Goal: Task Accomplishment & Management: Complete application form

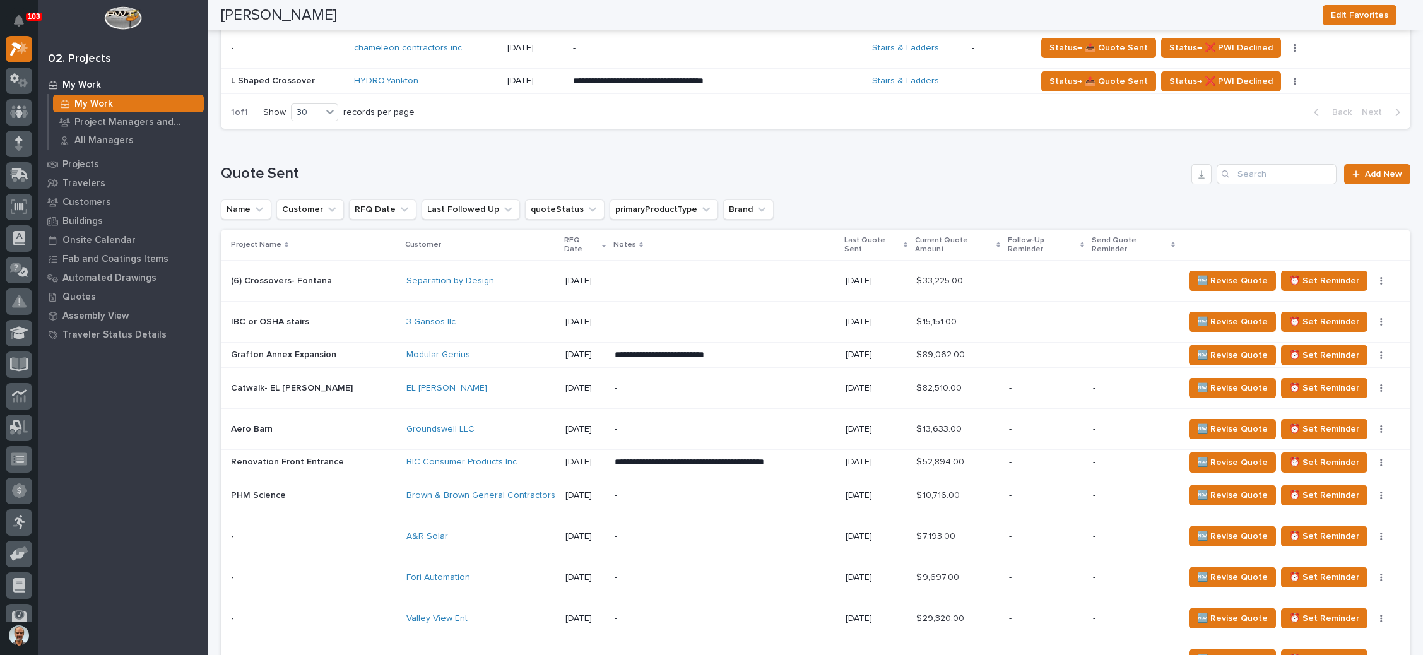
scroll to position [663, 0]
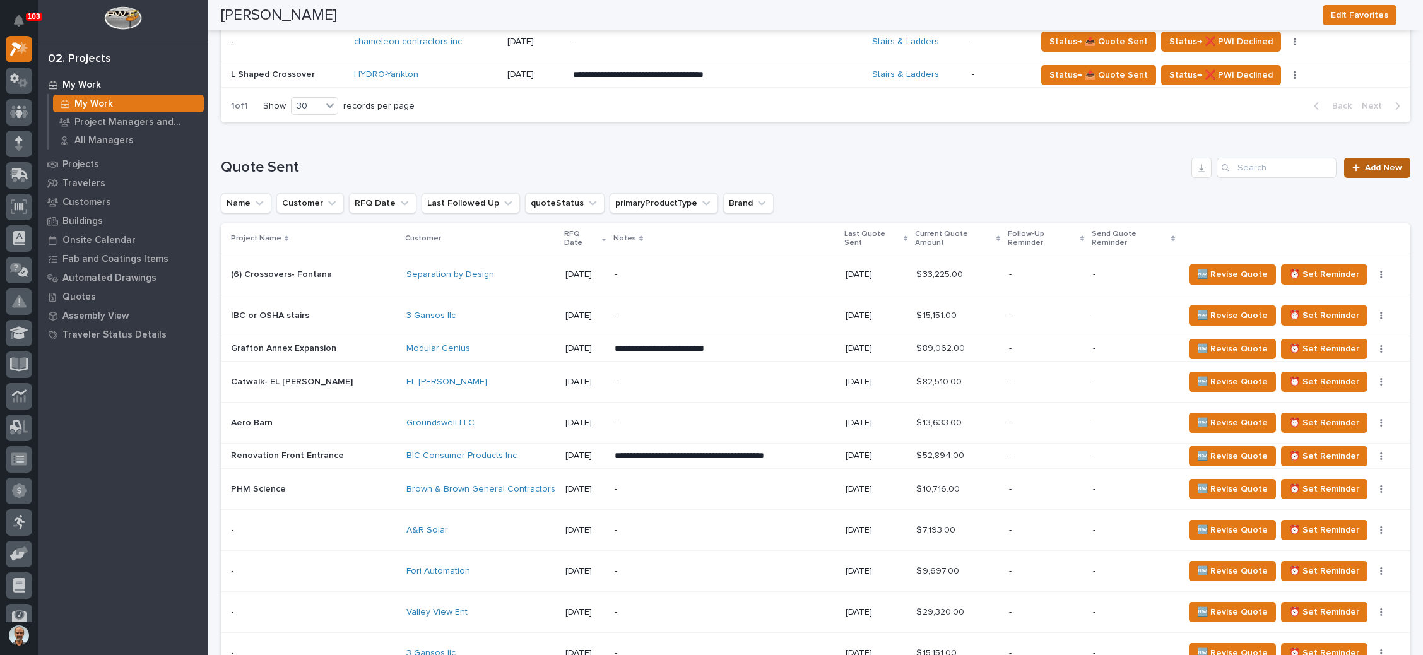
click at [1353, 168] on icon at bounding box center [1357, 167] width 8 height 9
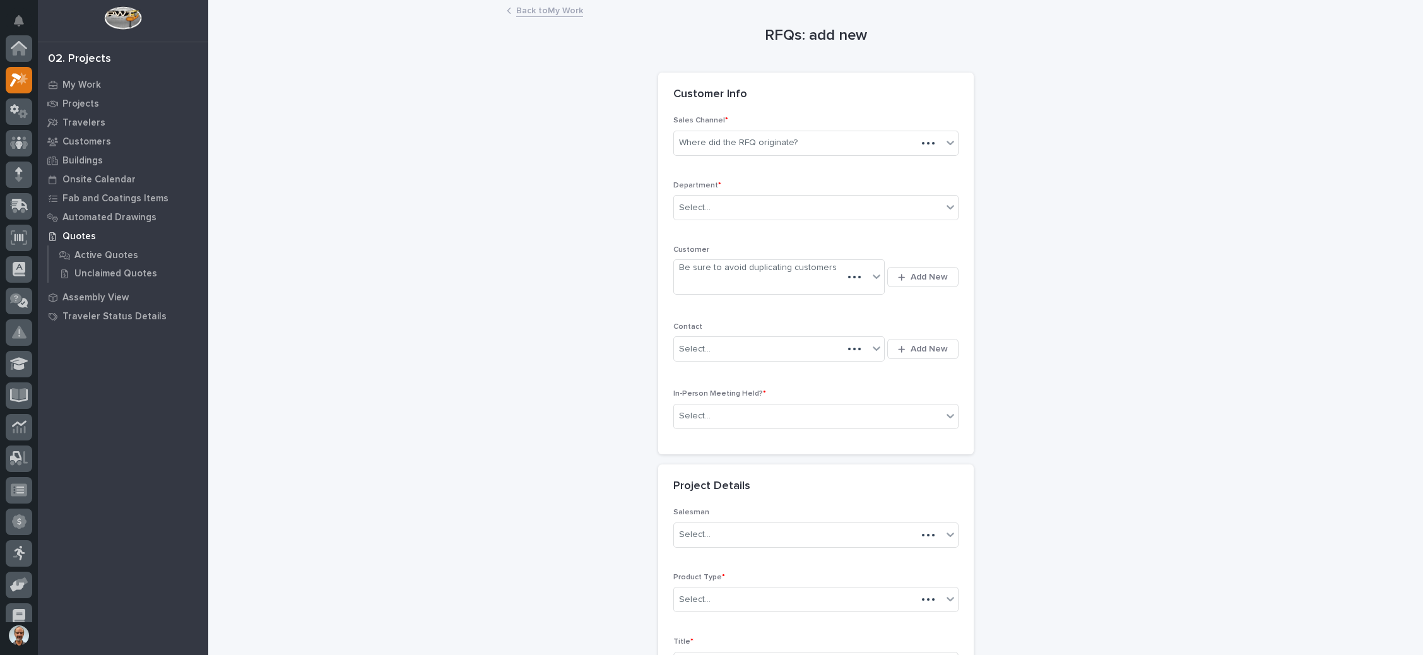
scroll to position [31, 0]
drag, startPoint x: 817, startPoint y: 142, endPoint x: 787, endPoint y: 154, distance: 32.6
click at [817, 142] on div "Where did the RFQ originate?" at bounding box center [808, 143] width 268 height 21
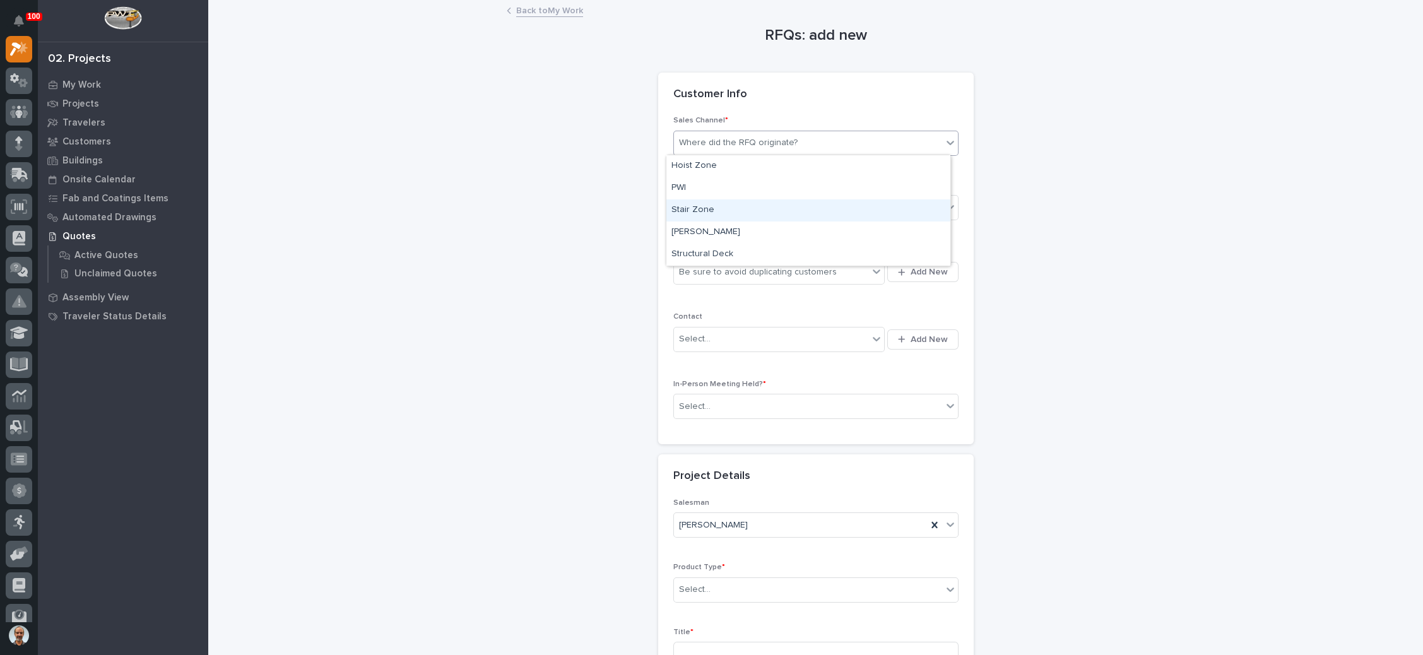
drag, startPoint x: 756, startPoint y: 171, endPoint x: 736, endPoint y: 209, distance: 42.9
click at [736, 209] on div "Stair Zone" at bounding box center [808, 210] width 284 height 22
click at [743, 206] on div "Select..." at bounding box center [808, 208] width 268 height 21
click at [738, 228] on div "National Sales" at bounding box center [808, 231] width 284 height 22
click at [767, 275] on div "Be sure to avoid duplicating customers" at bounding box center [758, 272] width 158 height 13
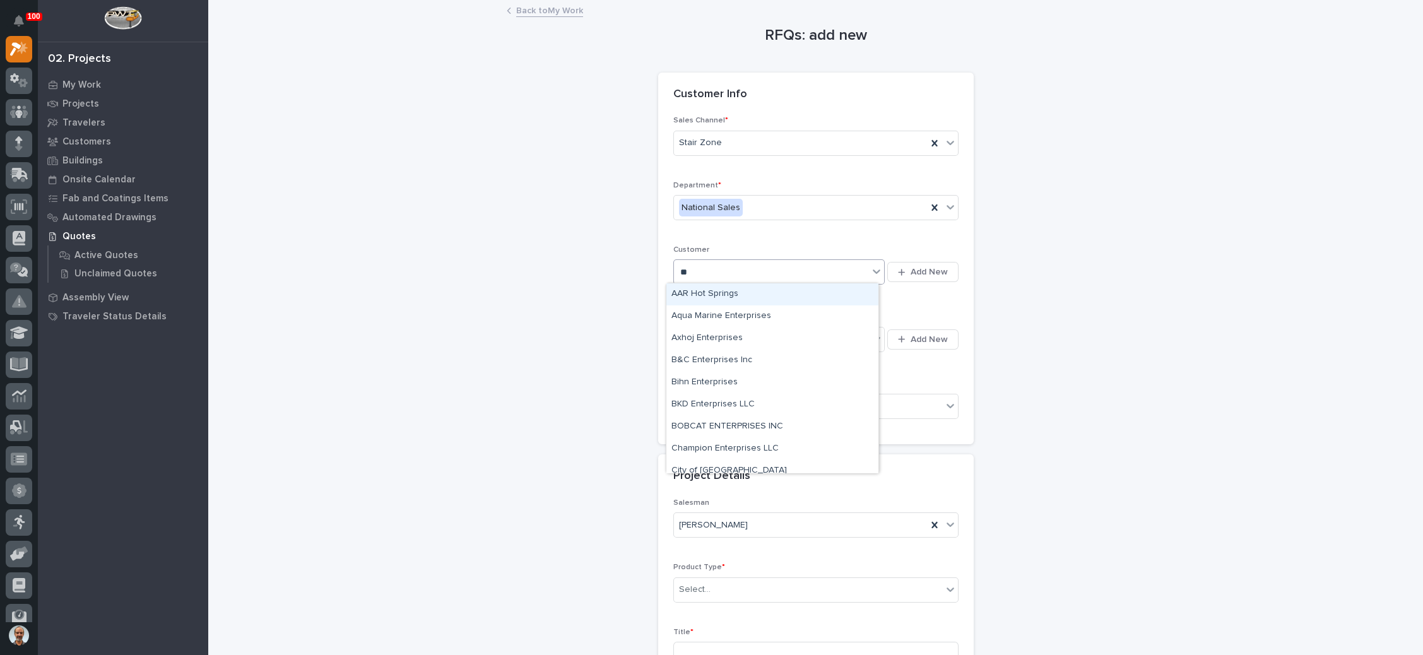
type input "*"
type input "*******"
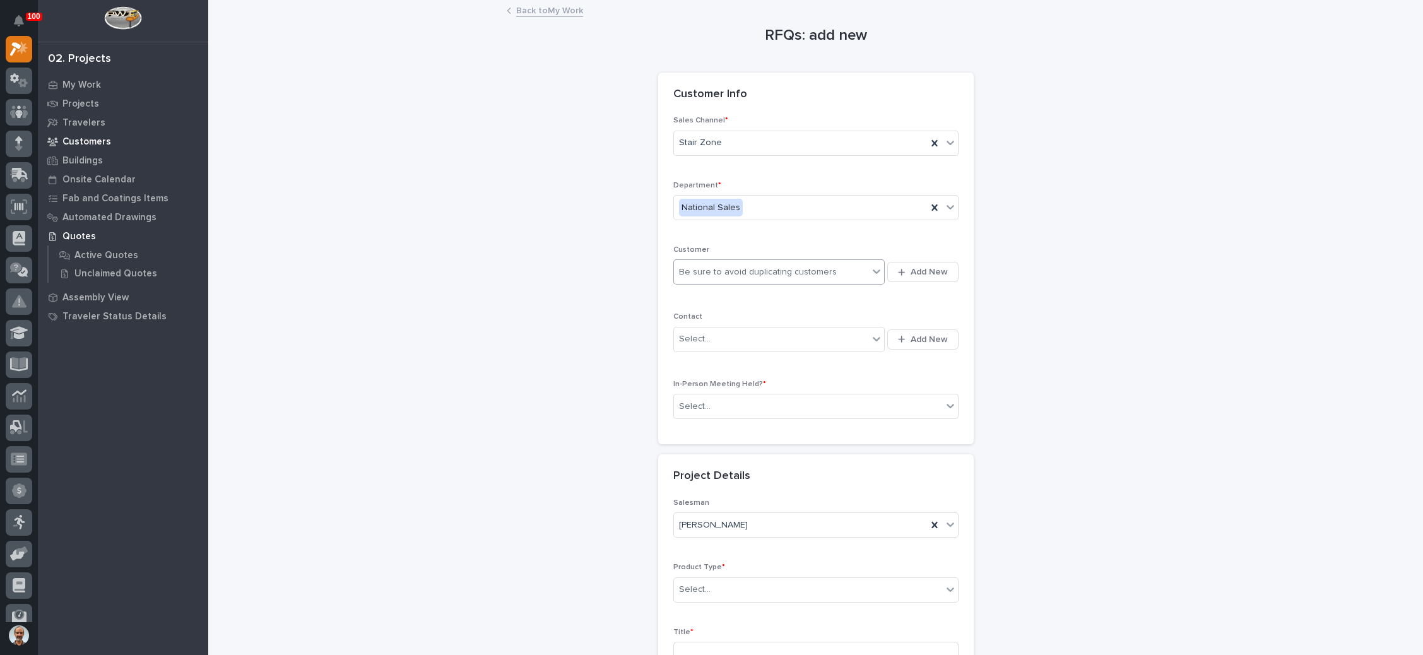
click at [102, 134] on div "Customers" at bounding box center [123, 142] width 164 height 18
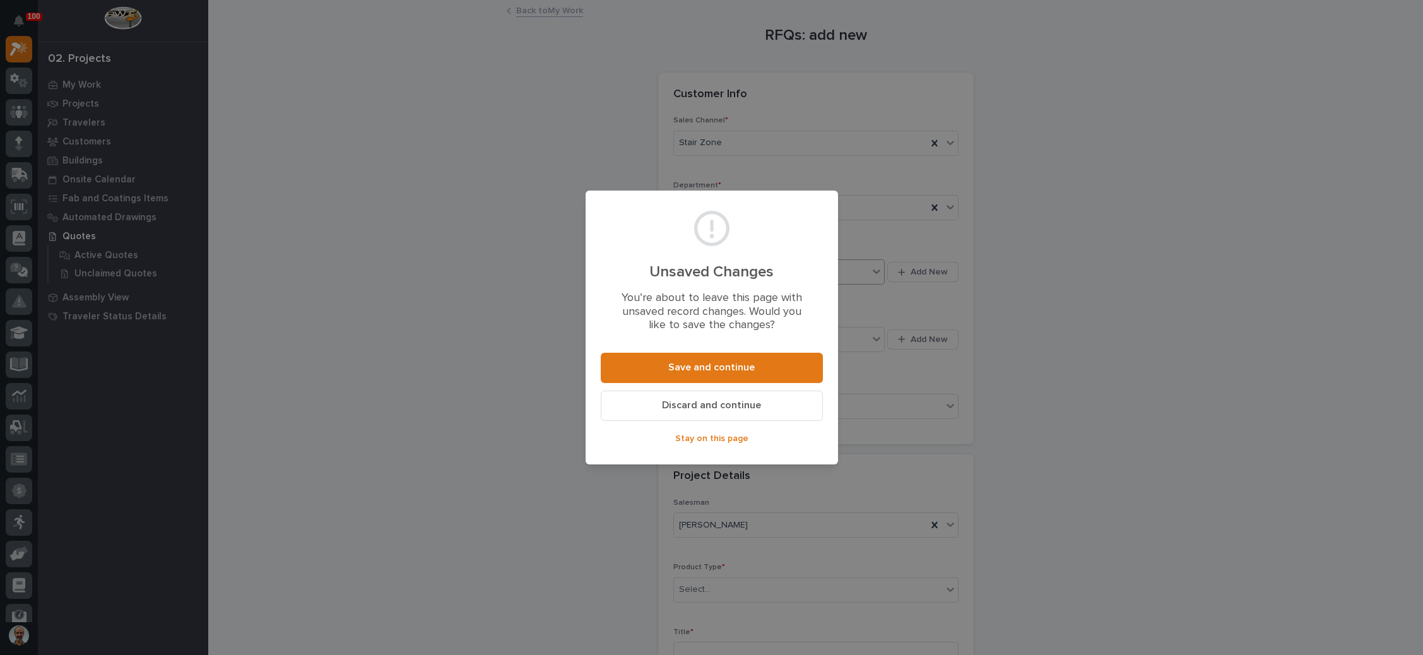
click at [704, 400] on span "Discard and continue" at bounding box center [711, 405] width 99 height 13
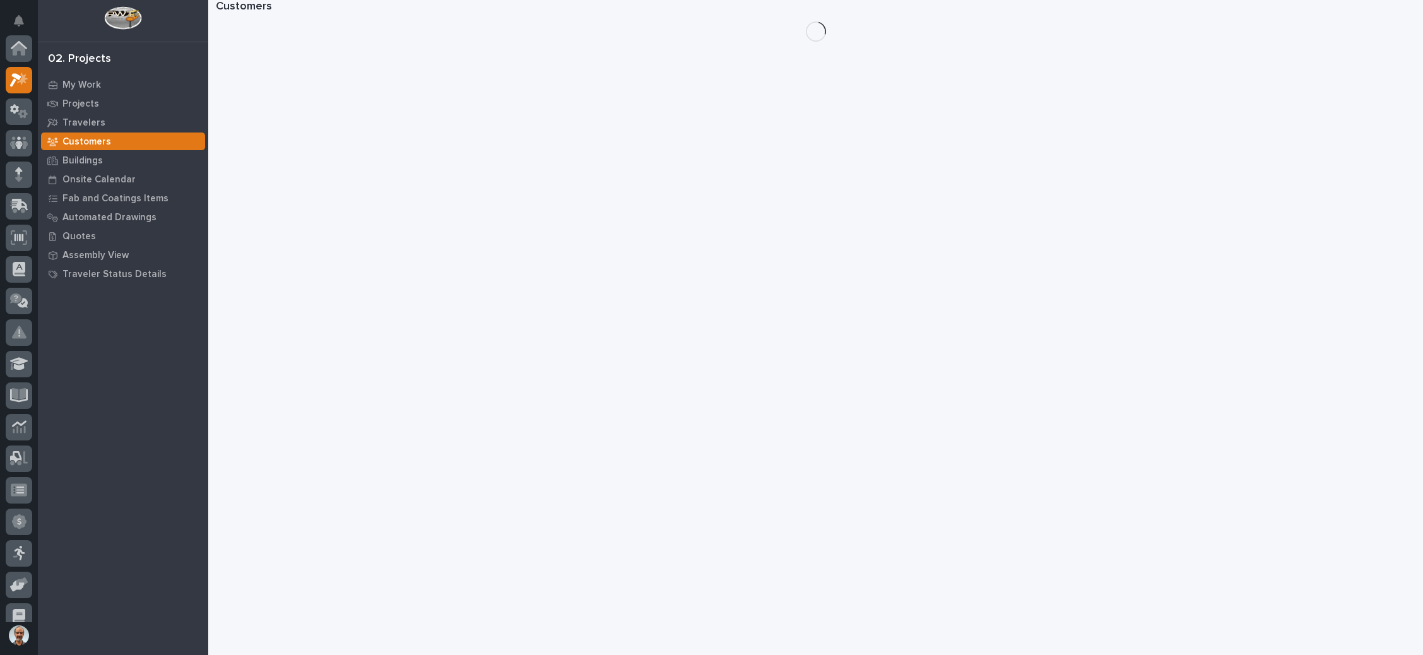
scroll to position [31, 0]
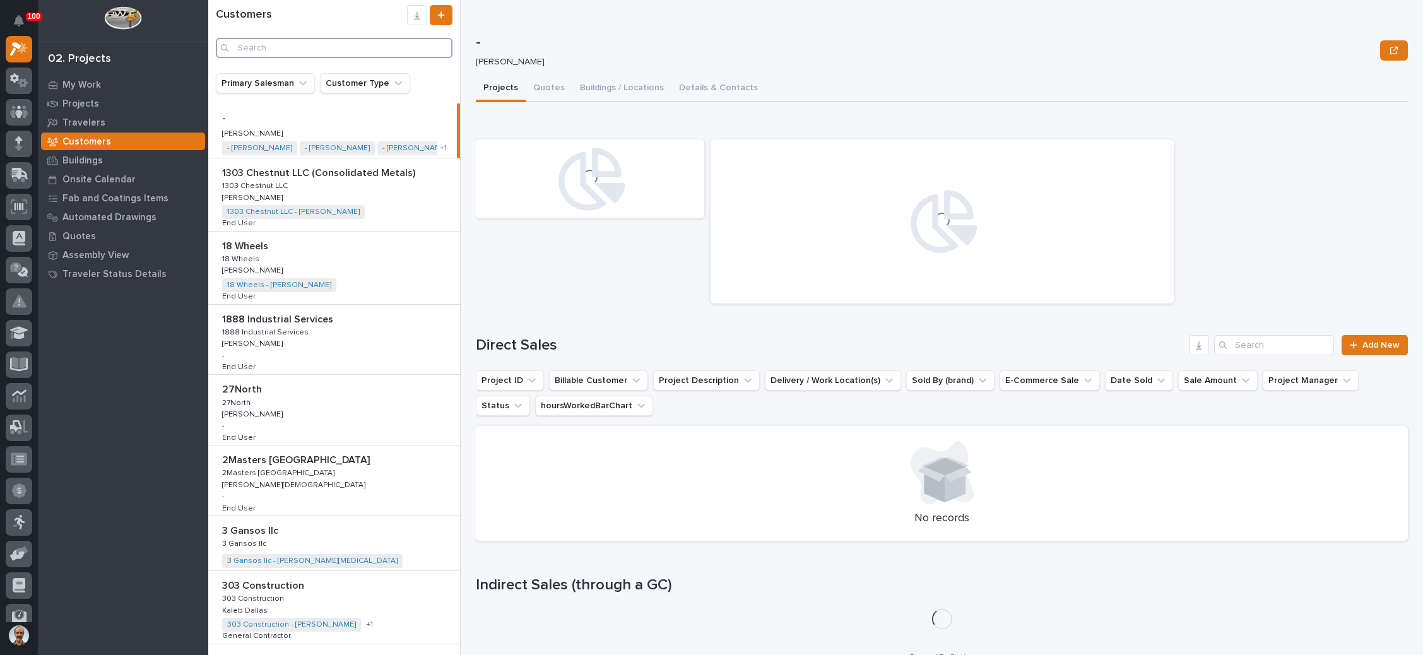
click at [296, 47] on input "Search" at bounding box center [334, 48] width 237 height 20
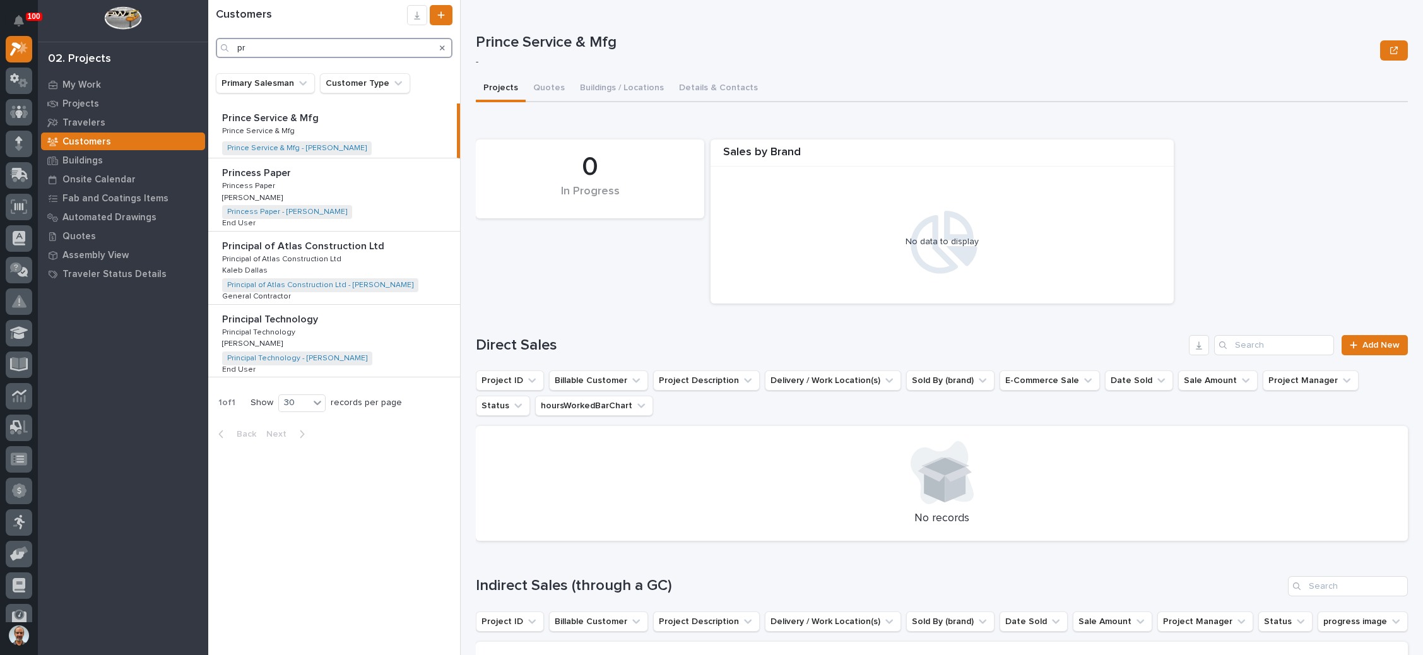
type input "p"
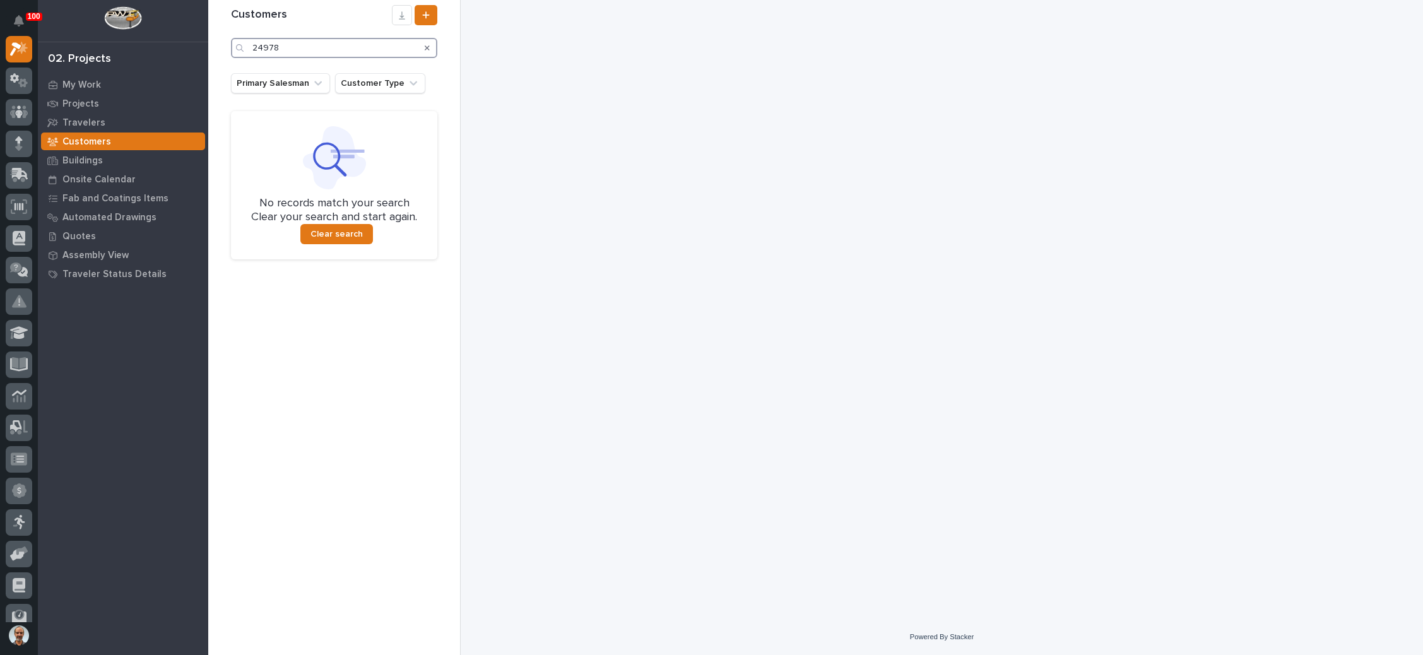
type input "24978"
click at [427, 51] on icon "Search" at bounding box center [427, 48] width 5 height 8
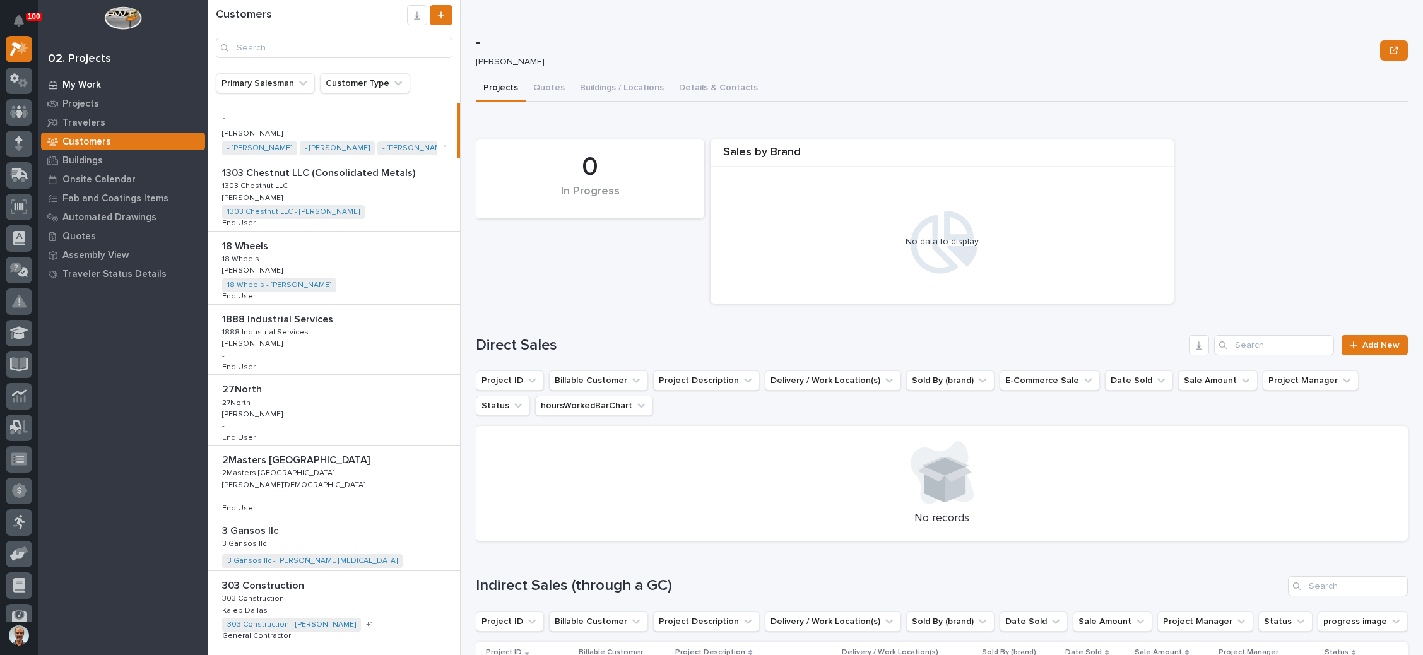
click at [102, 80] on div "My Work" at bounding box center [123, 85] width 164 height 18
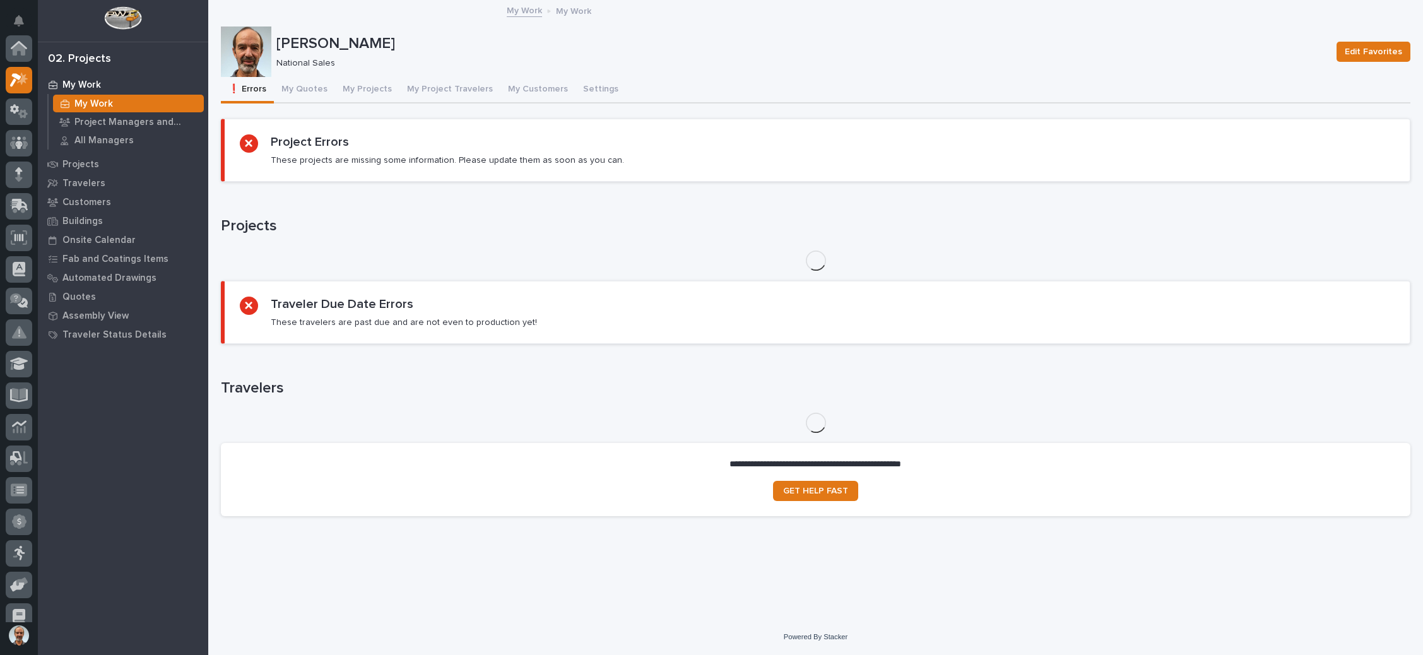
scroll to position [31, 0]
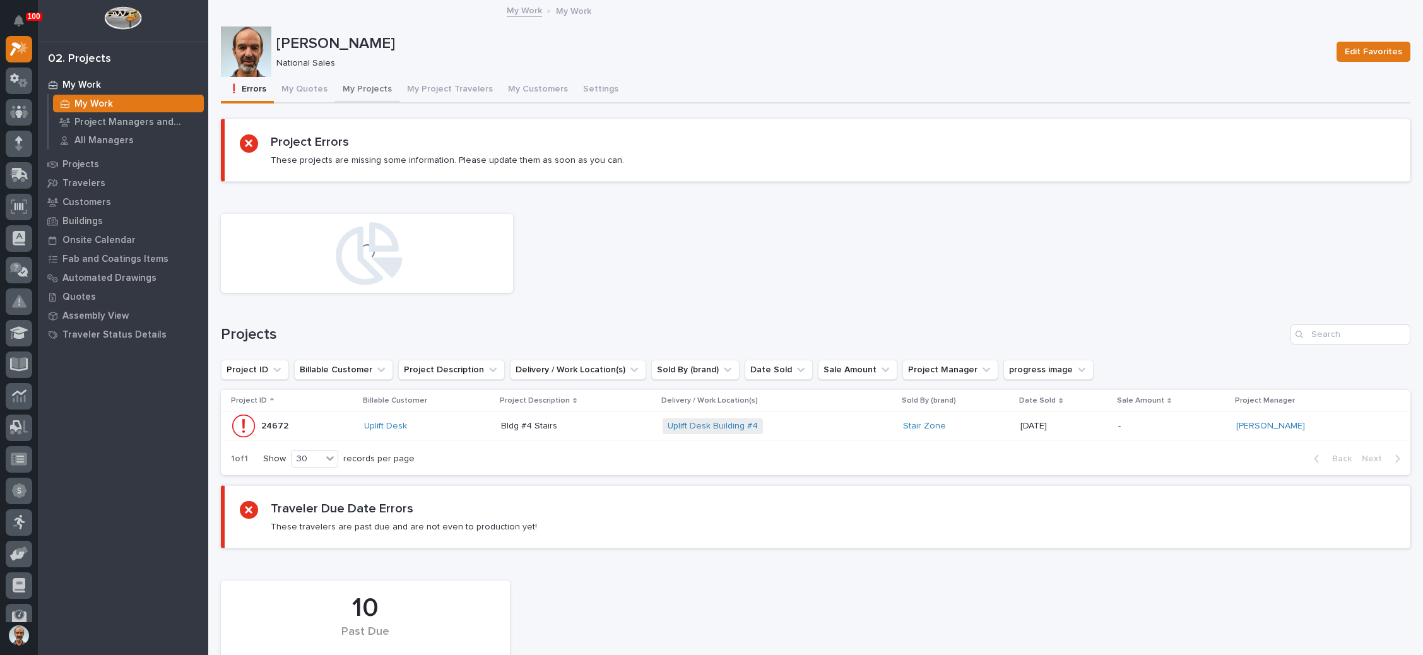
click at [369, 88] on button "My Projects" at bounding box center [367, 90] width 64 height 27
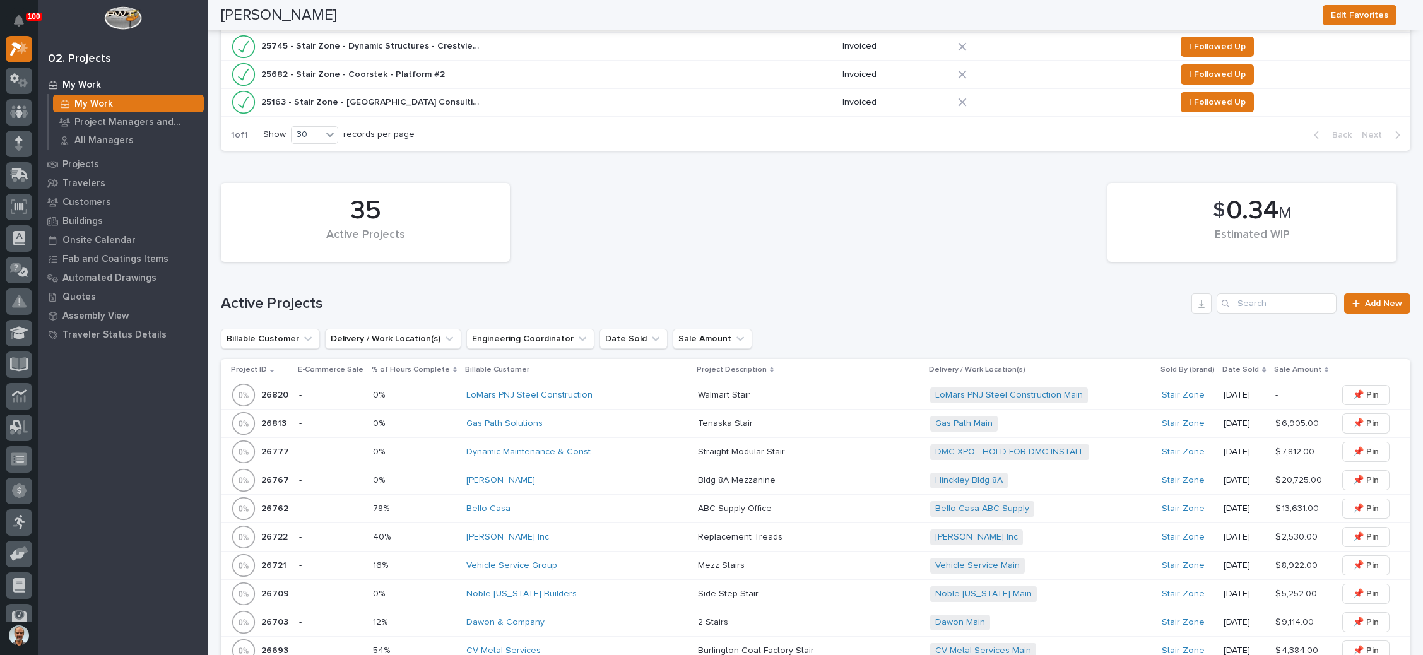
scroll to position [663, 0]
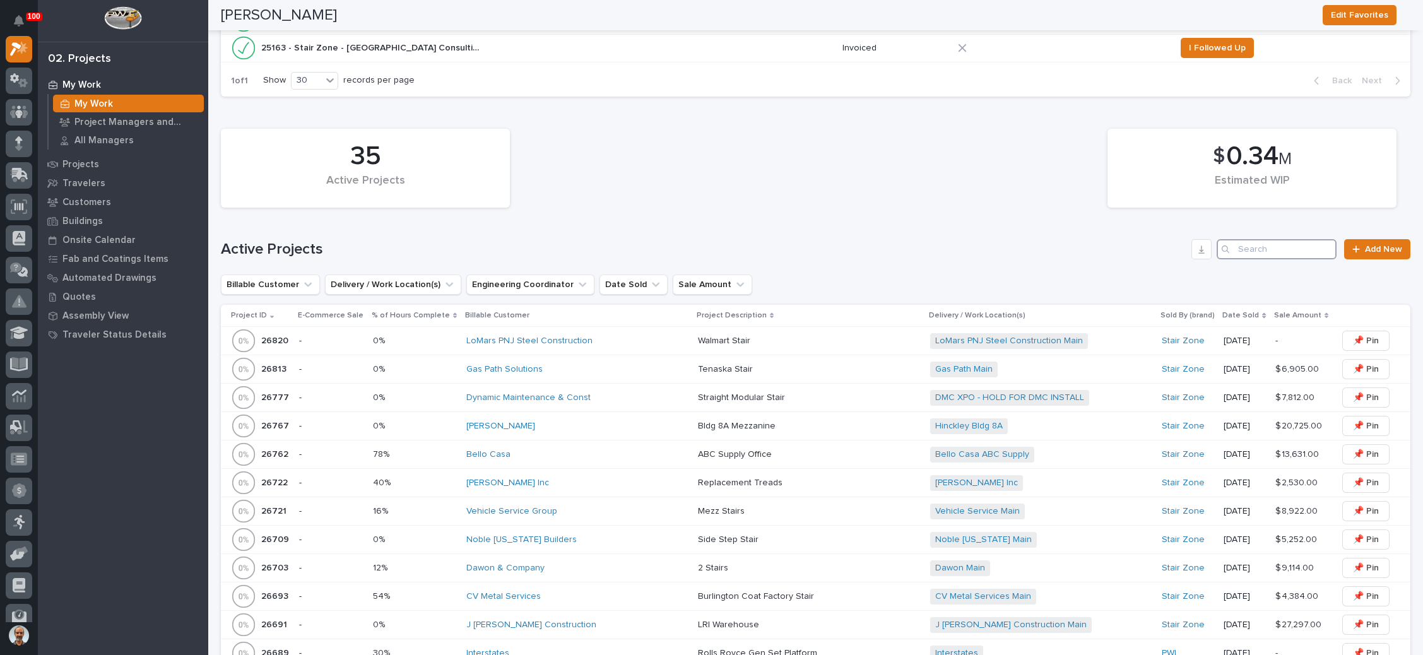
click at [1256, 242] on input "Search" at bounding box center [1277, 249] width 120 height 20
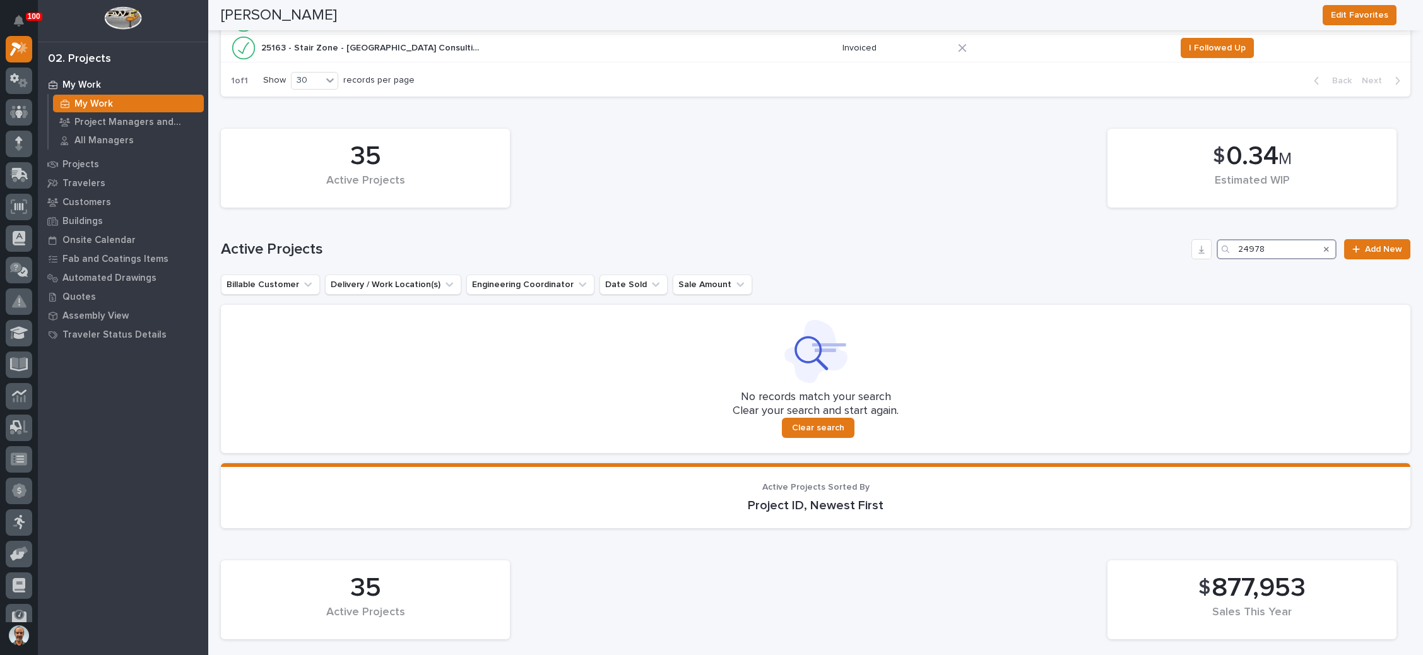
type input "24978"
click at [1318, 246] on div "Search" at bounding box center [1327, 249] width 20 height 20
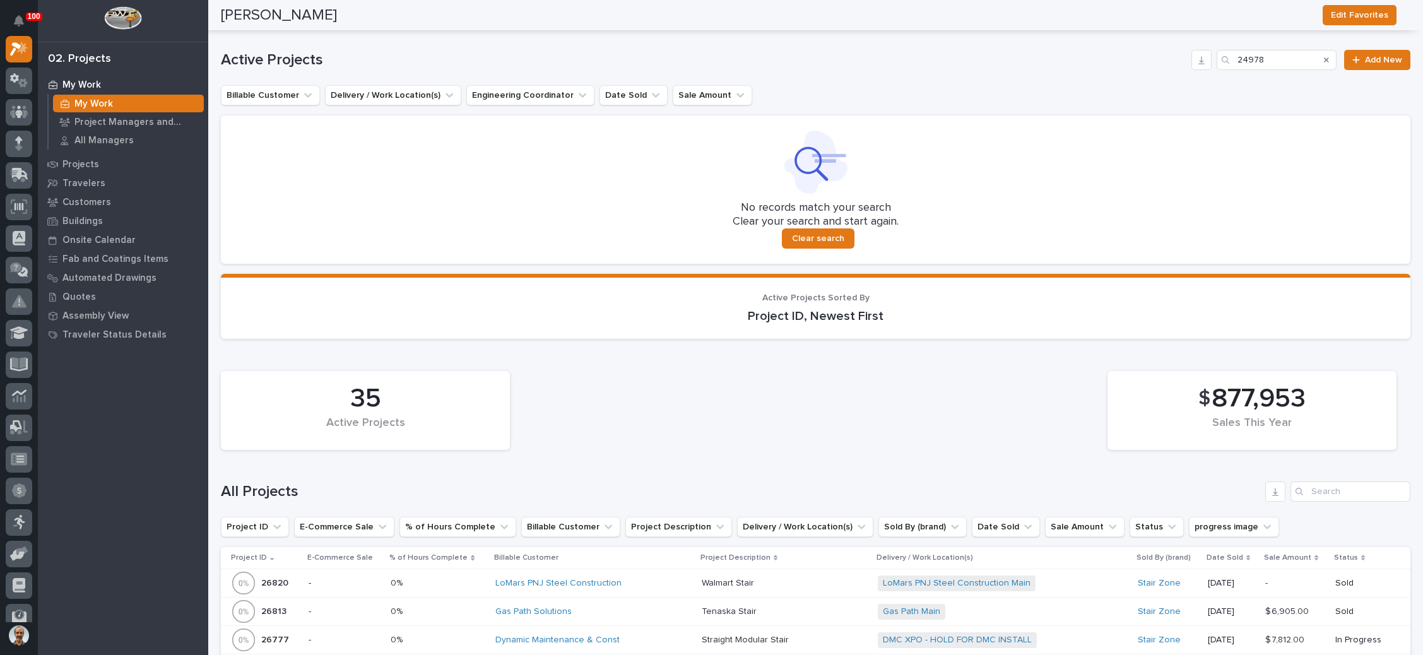
scroll to position [947, 0]
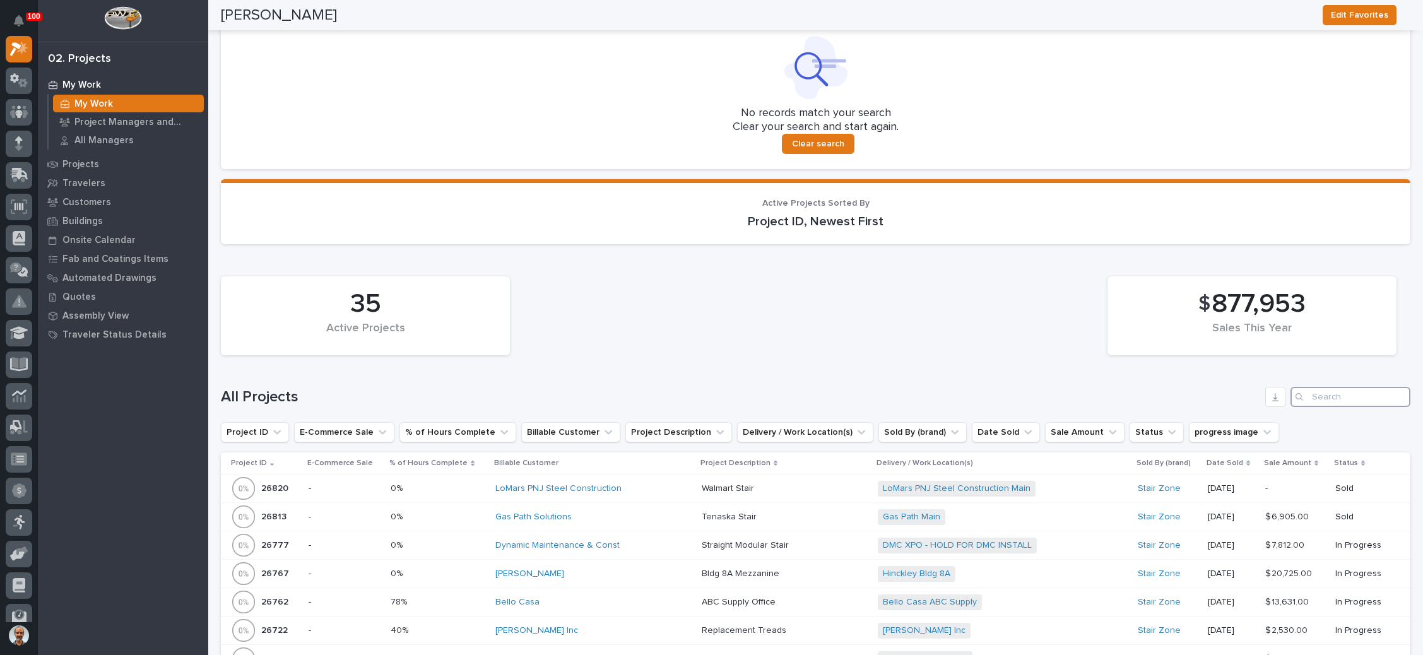
click at [1315, 388] on input "Search" at bounding box center [1351, 397] width 120 height 20
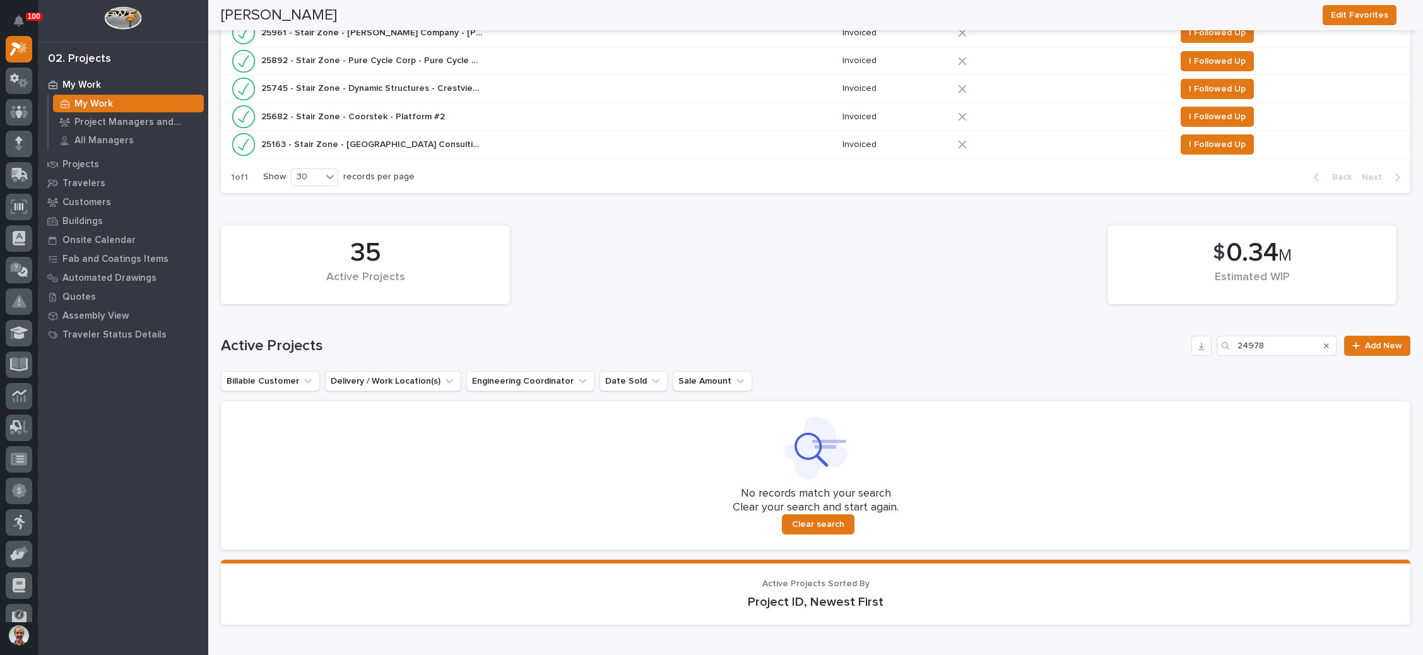
scroll to position [538, 0]
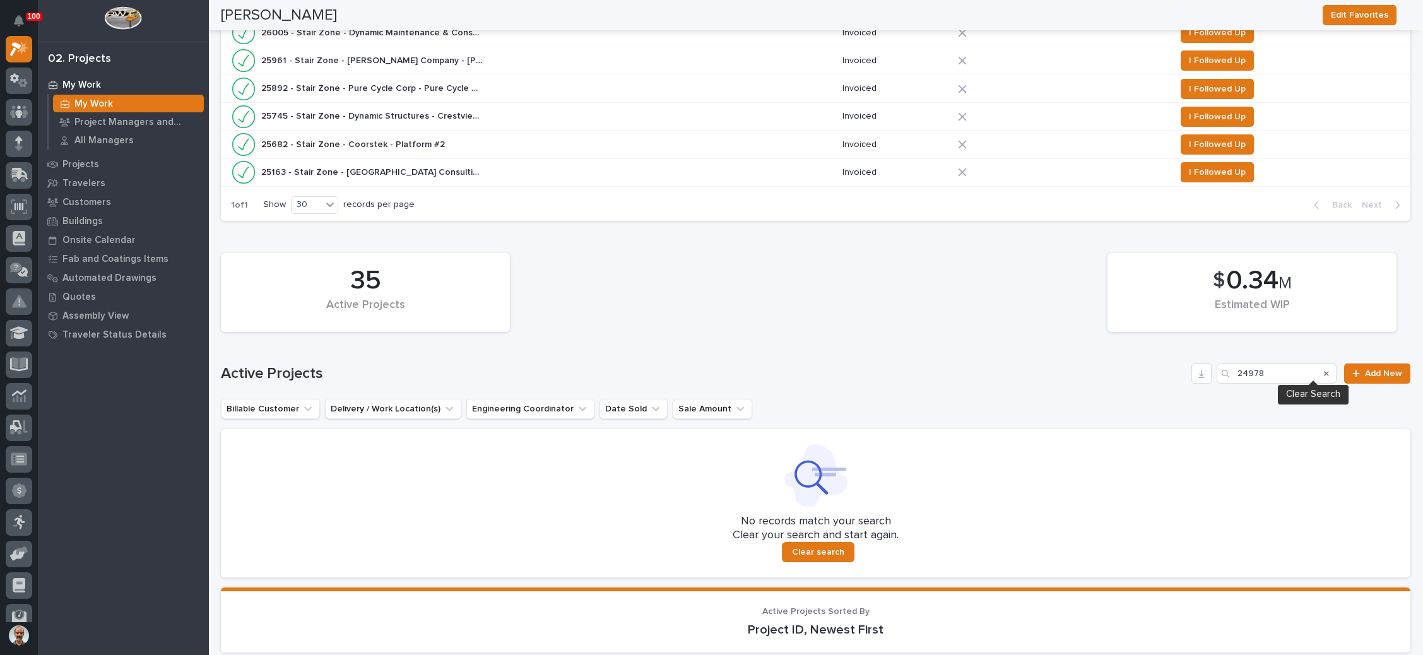
type input "24978"
click at [1324, 371] on icon "Search" at bounding box center [1326, 373] width 5 height 5
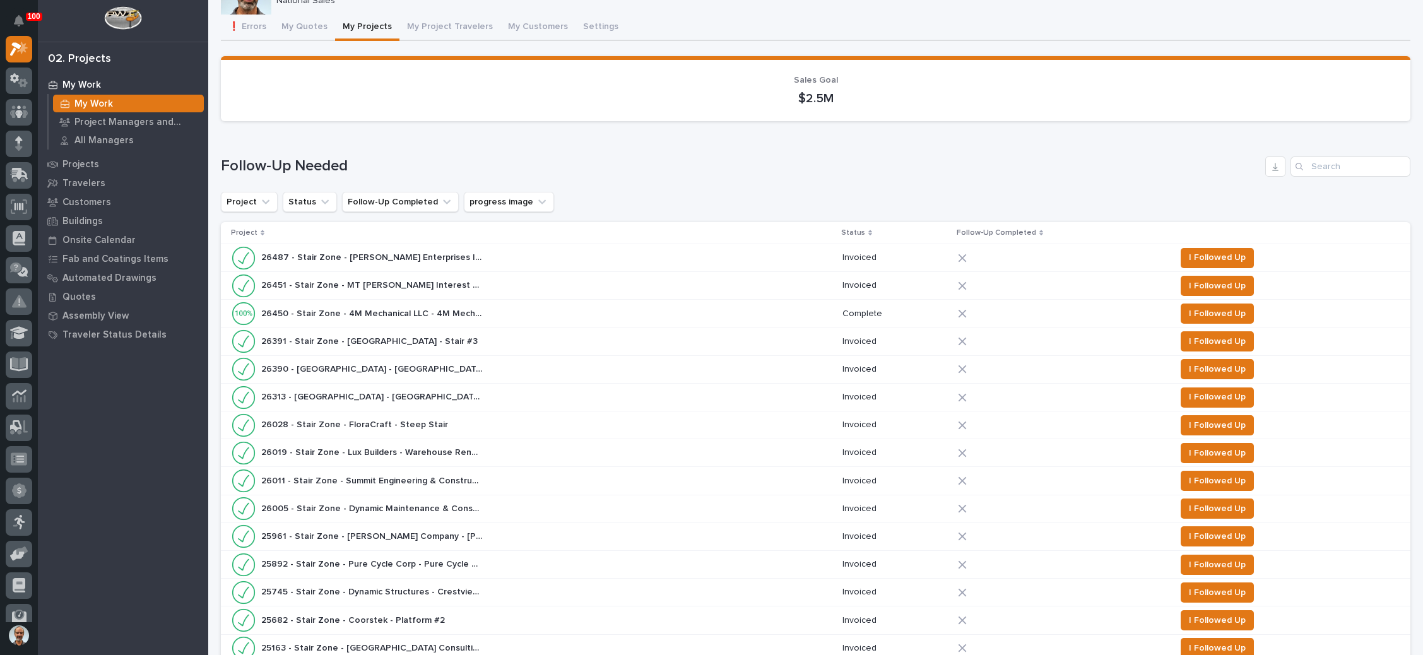
scroll to position [0, 0]
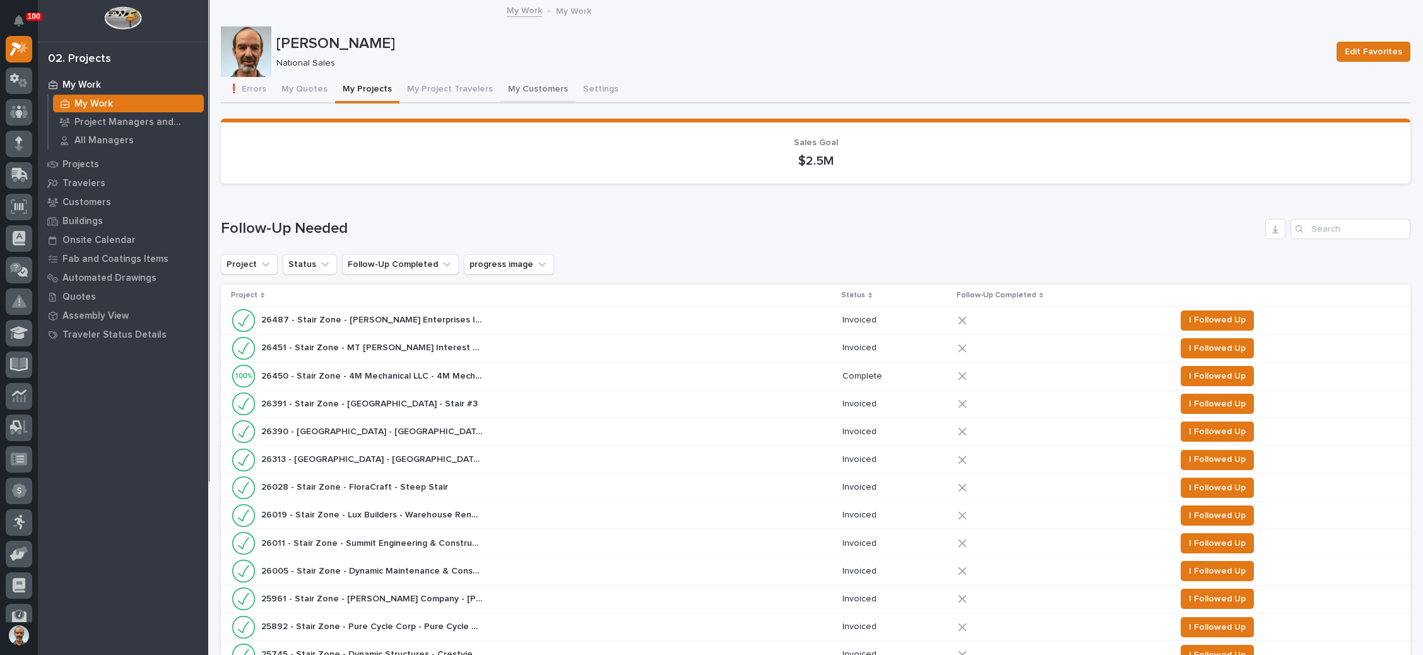
click at [535, 88] on button "My Customers" at bounding box center [537, 90] width 75 height 27
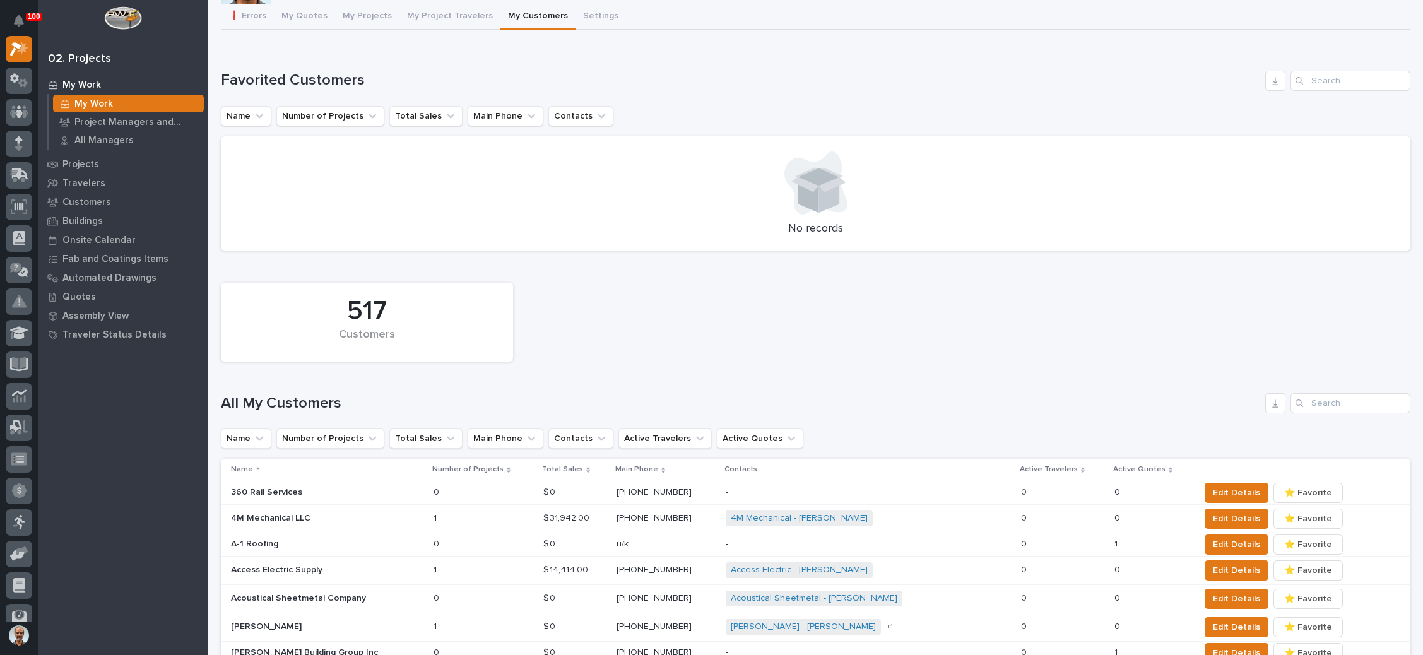
scroll to position [189, 0]
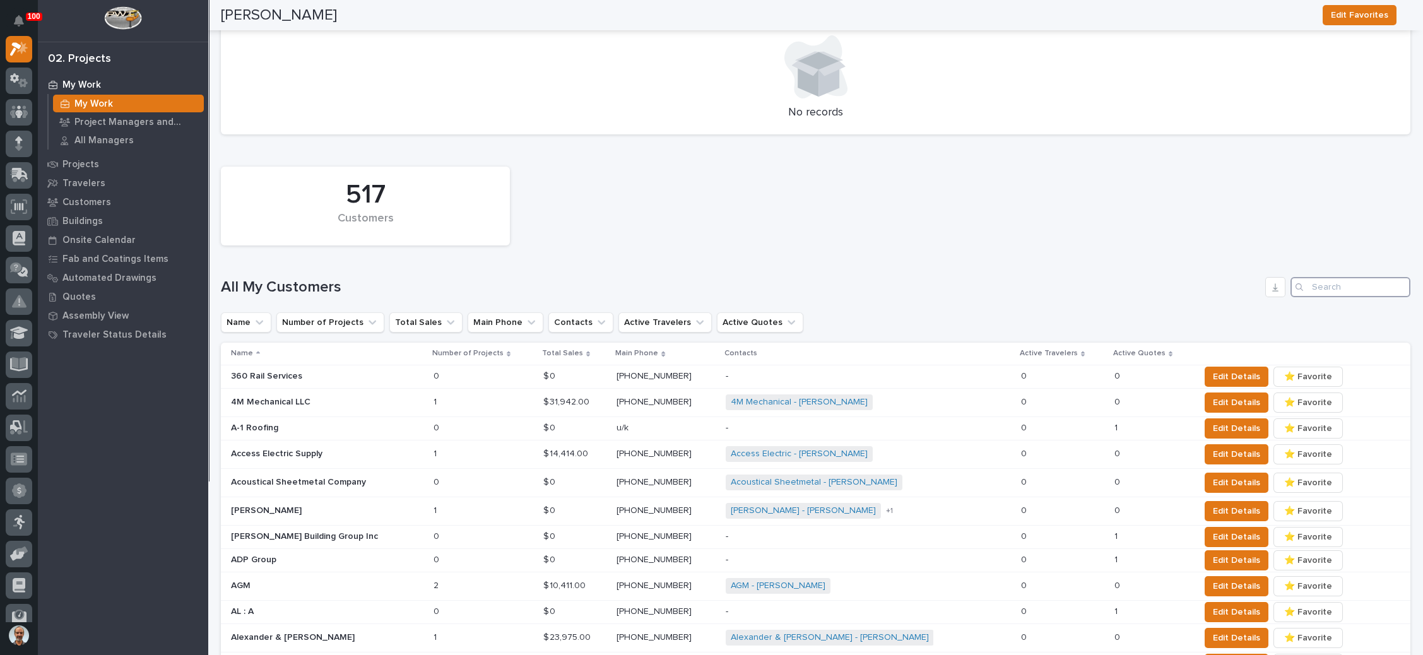
click at [1314, 292] on input "Search" at bounding box center [1351, 287] width 120 height 20
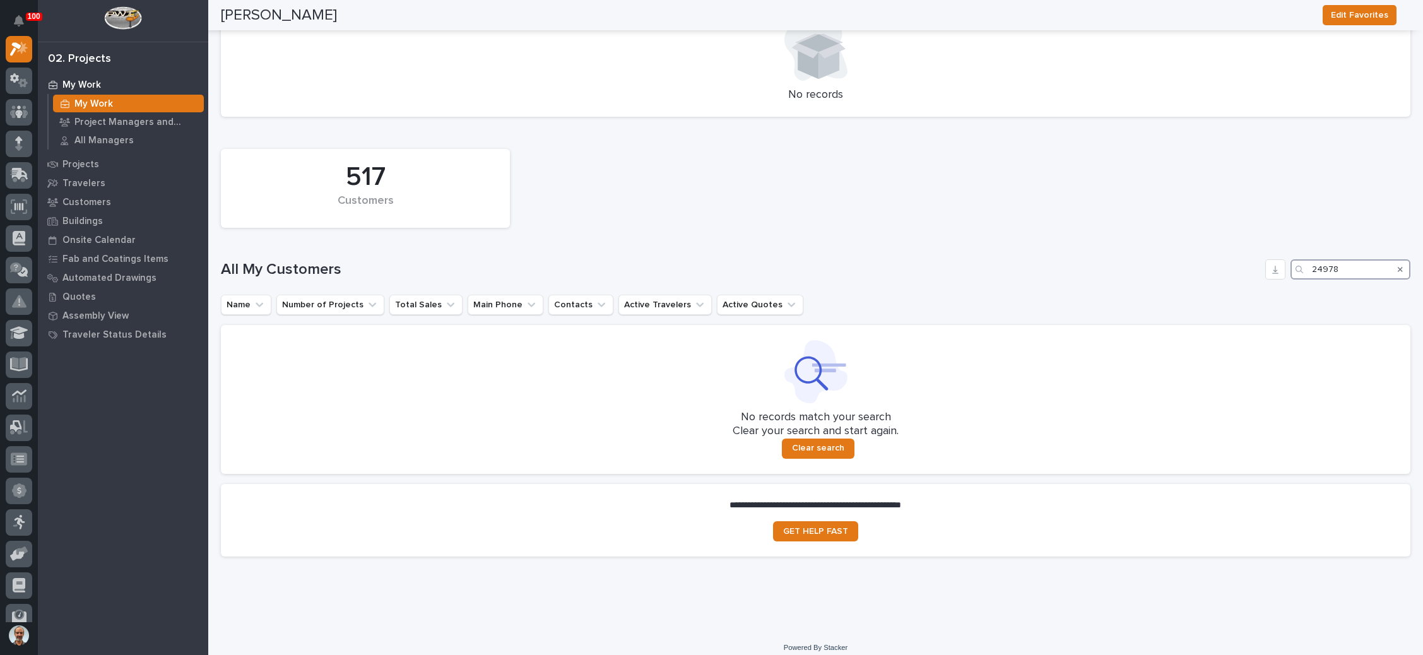
scroll to position [217, 0]
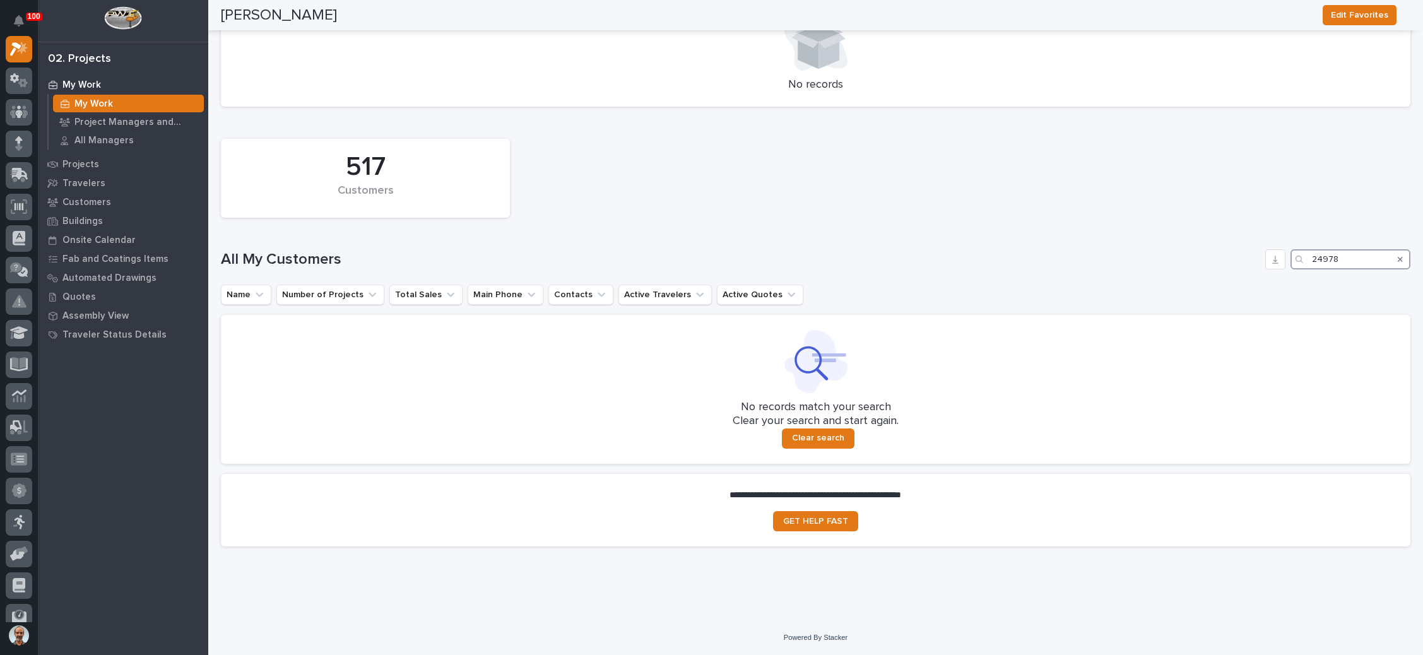
type input "24978"
click at [1398, 261] on icon "Search" at bounding box center [1400, 259] width 5 height 5
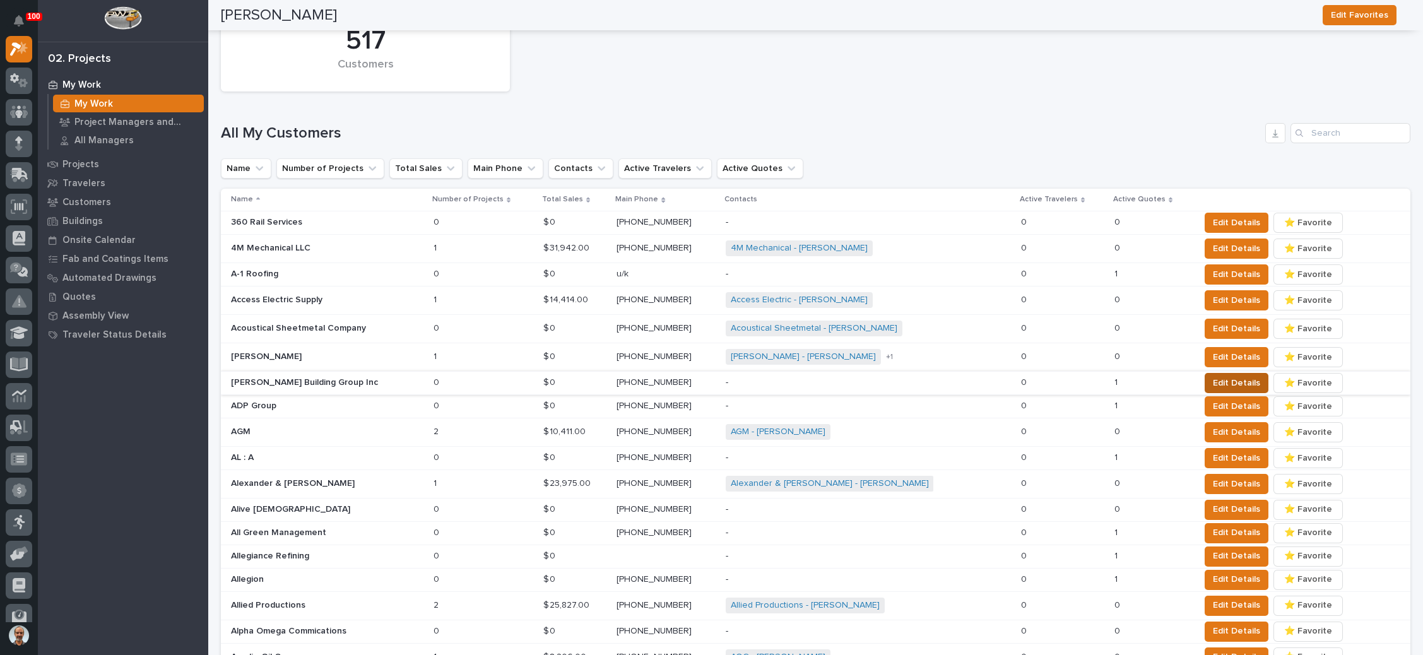
scroll to position [343, 0]
click at [1335, 138] on input "Search" at bounding box center [1351, 134] width 120 height 20
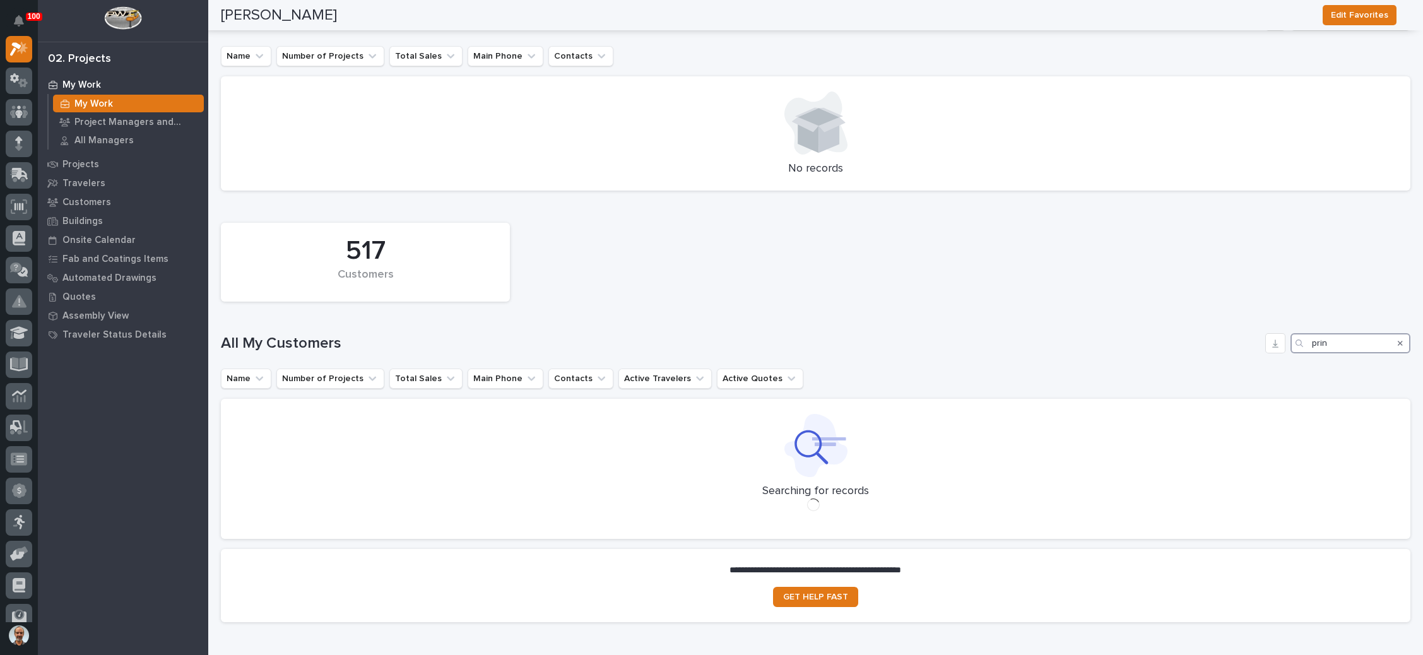
scroll to position [138, 0]
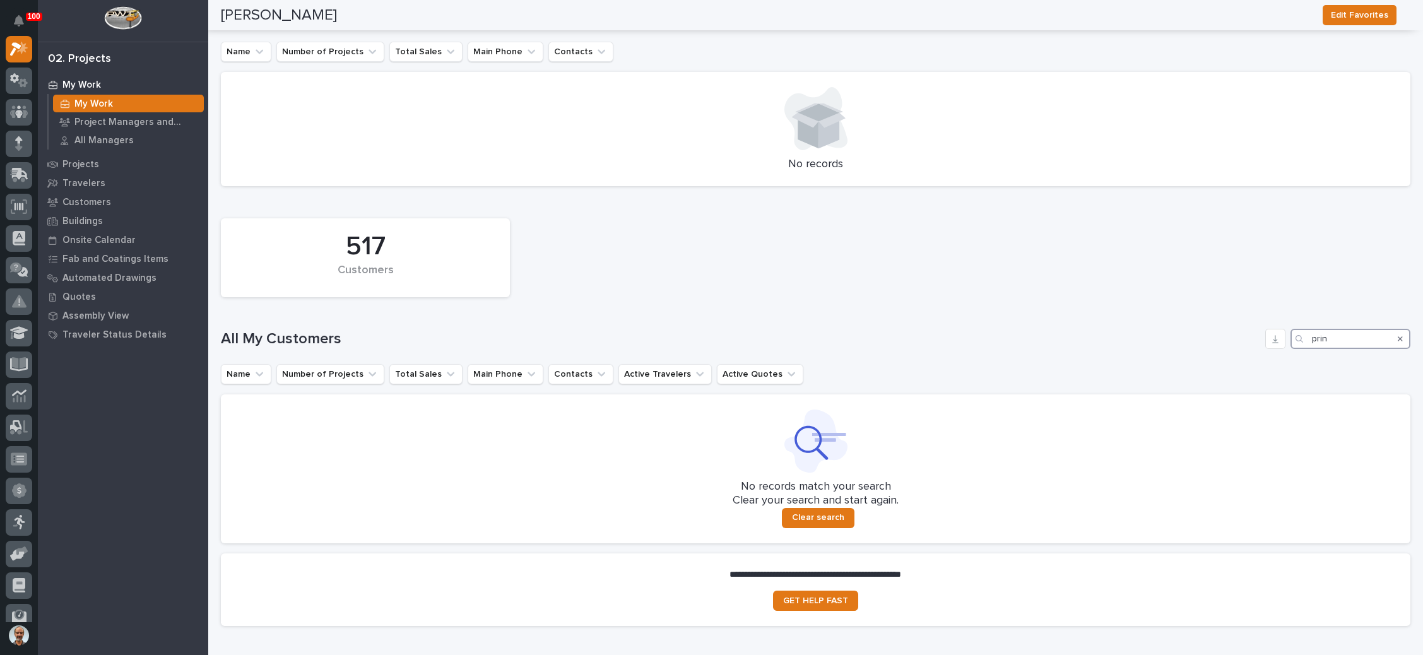
type input "prin"
click at [1398, 335] on icon "Search" at bounding box center [1400, 339] width 5 height 8
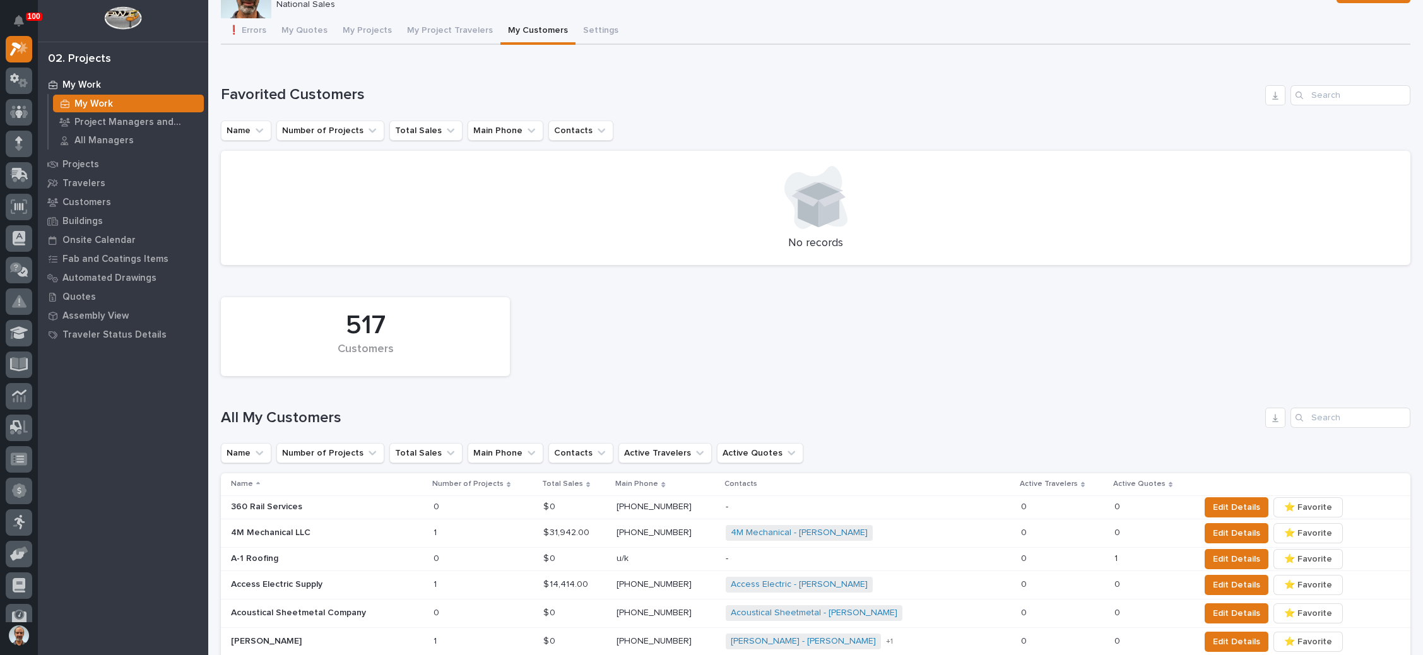
scroll to position [0, 0]
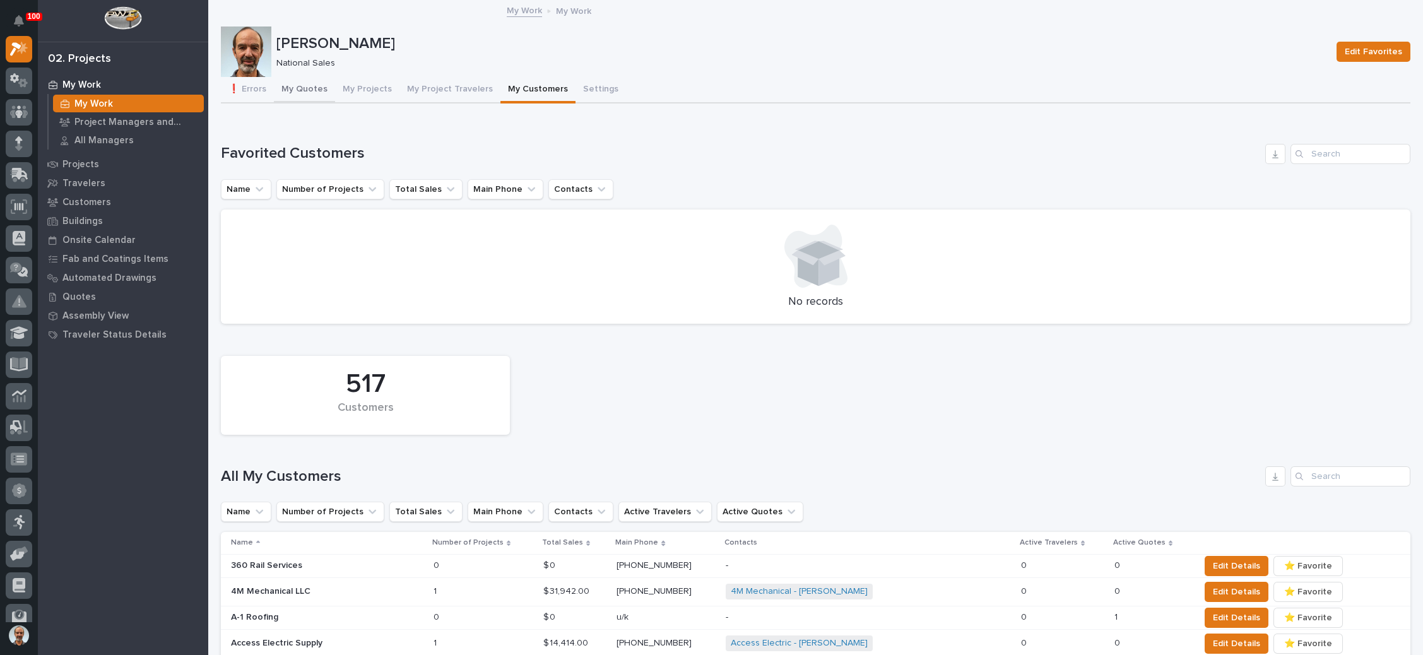
click at [304, 82] on button "My Quotes" at bounding box center [304, 90] width 61 height 27
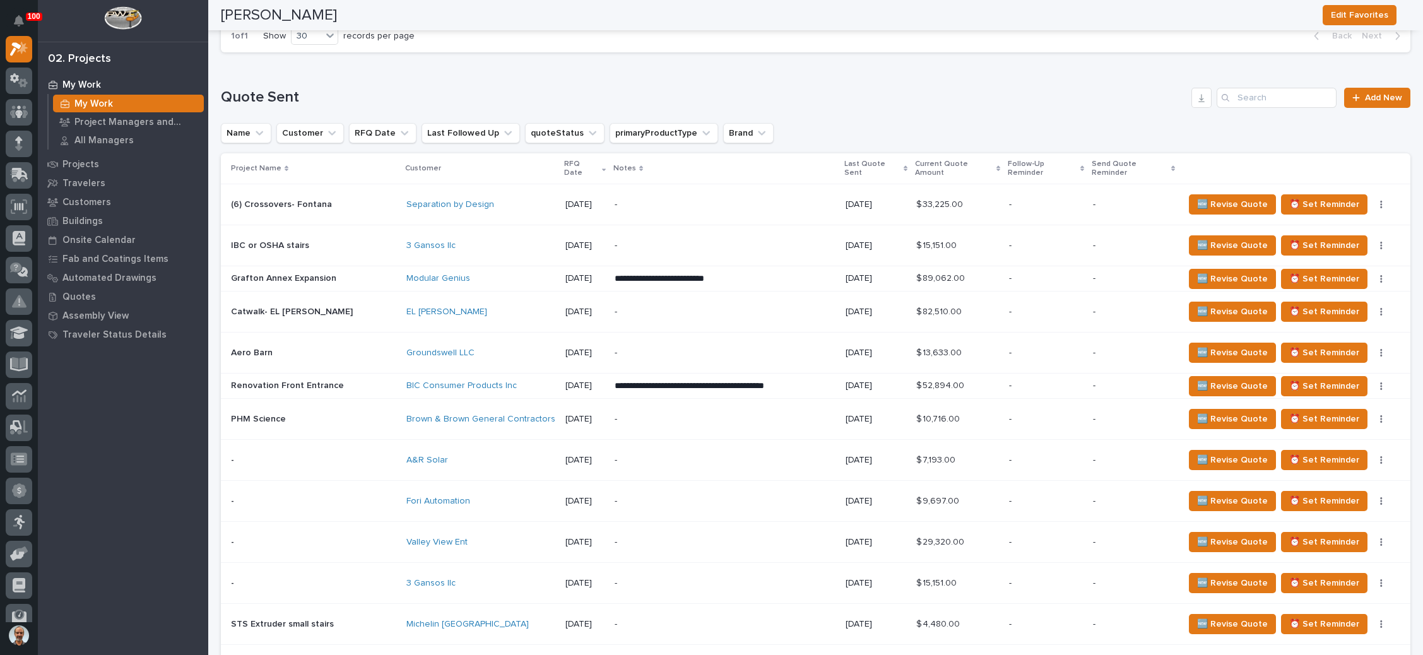
scroll to position [757, 0]
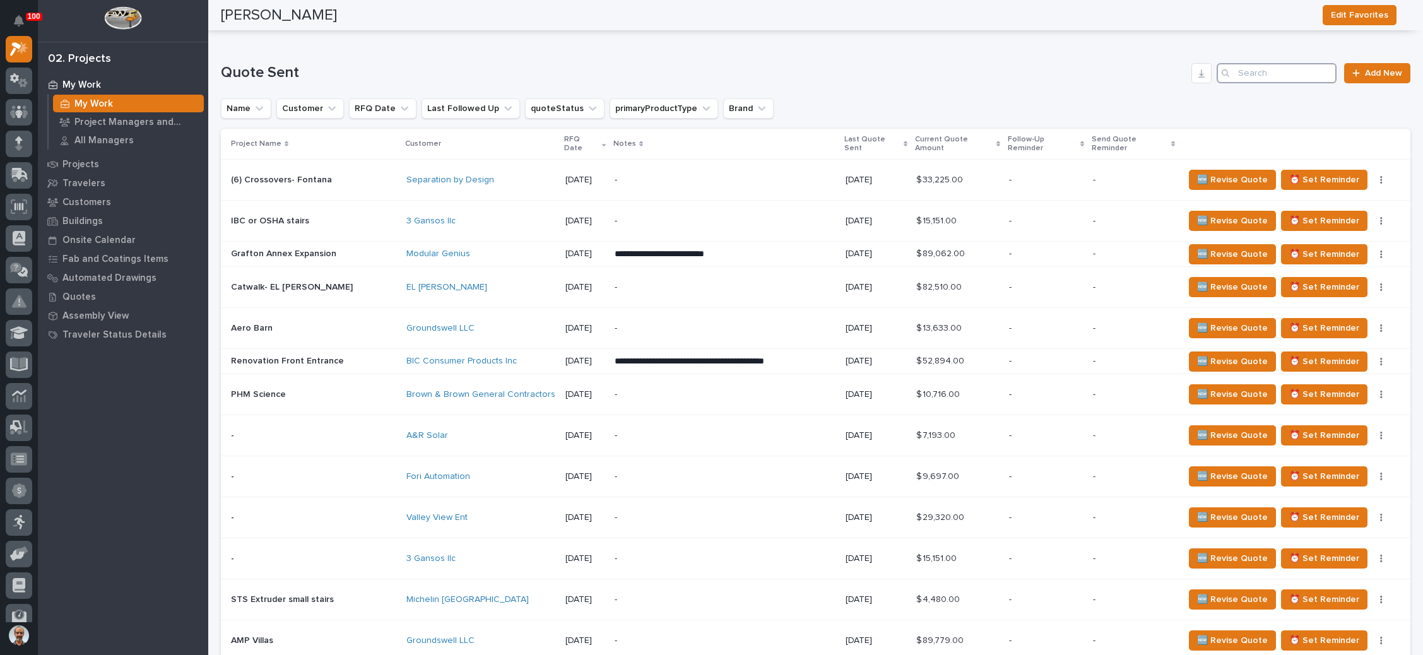
click at [1258, 75] on input "Search" at bounding box center [1277, 73] width 120 height 20
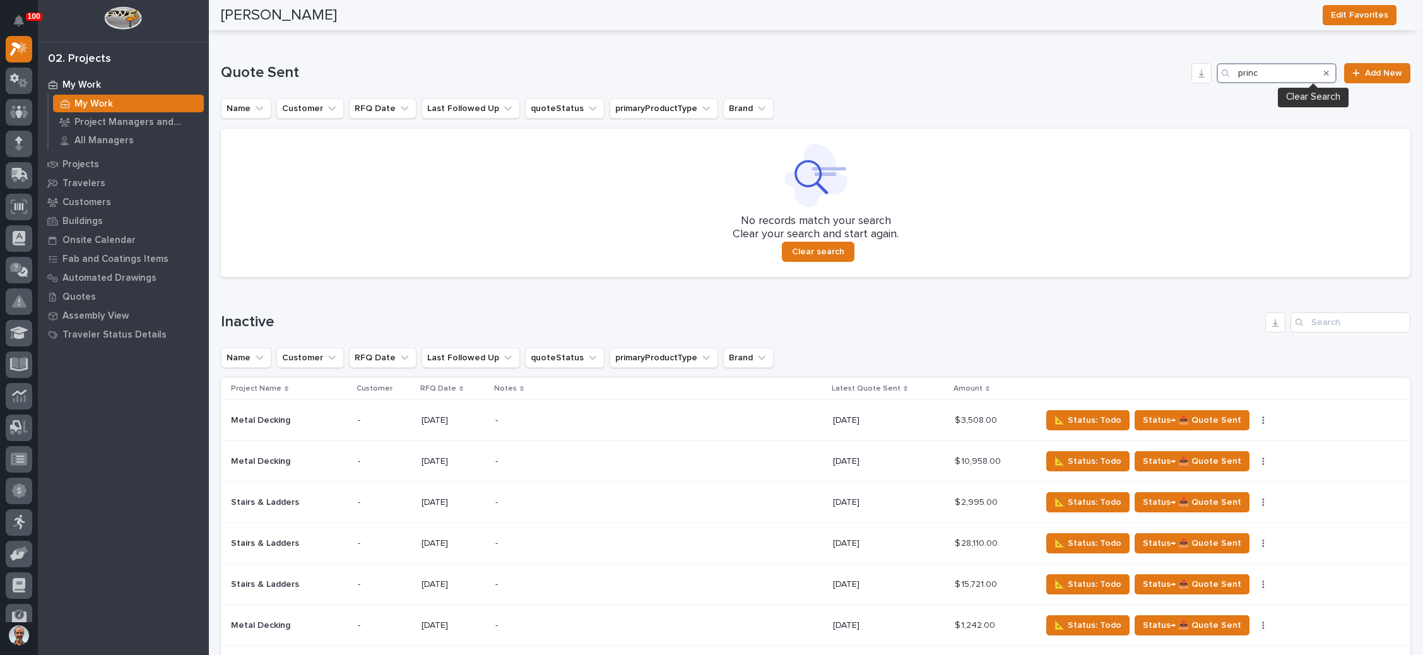
type input "princ"
click at [1324, 72] on icon "Search" at bounding box center [1326, 73] width 5 height 8
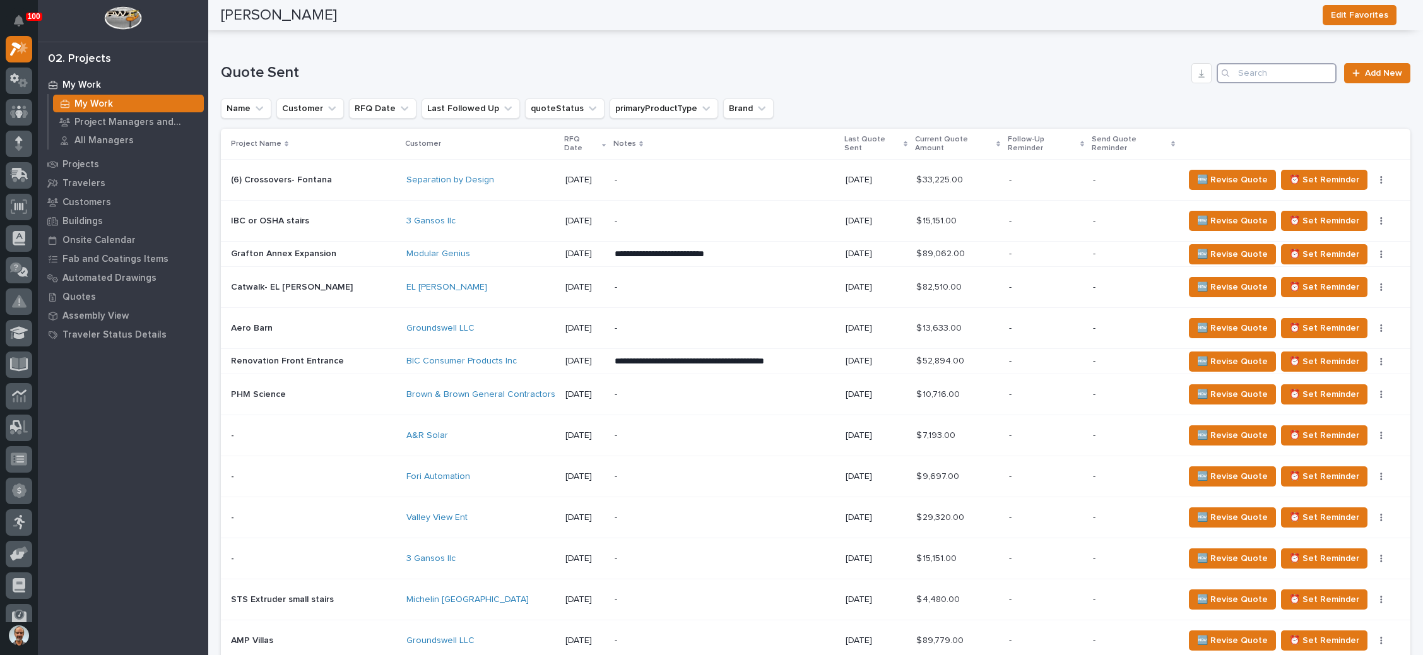
click at [1277, 71] on input "Search" at bounding box center [1277, 73] width 120 height 20
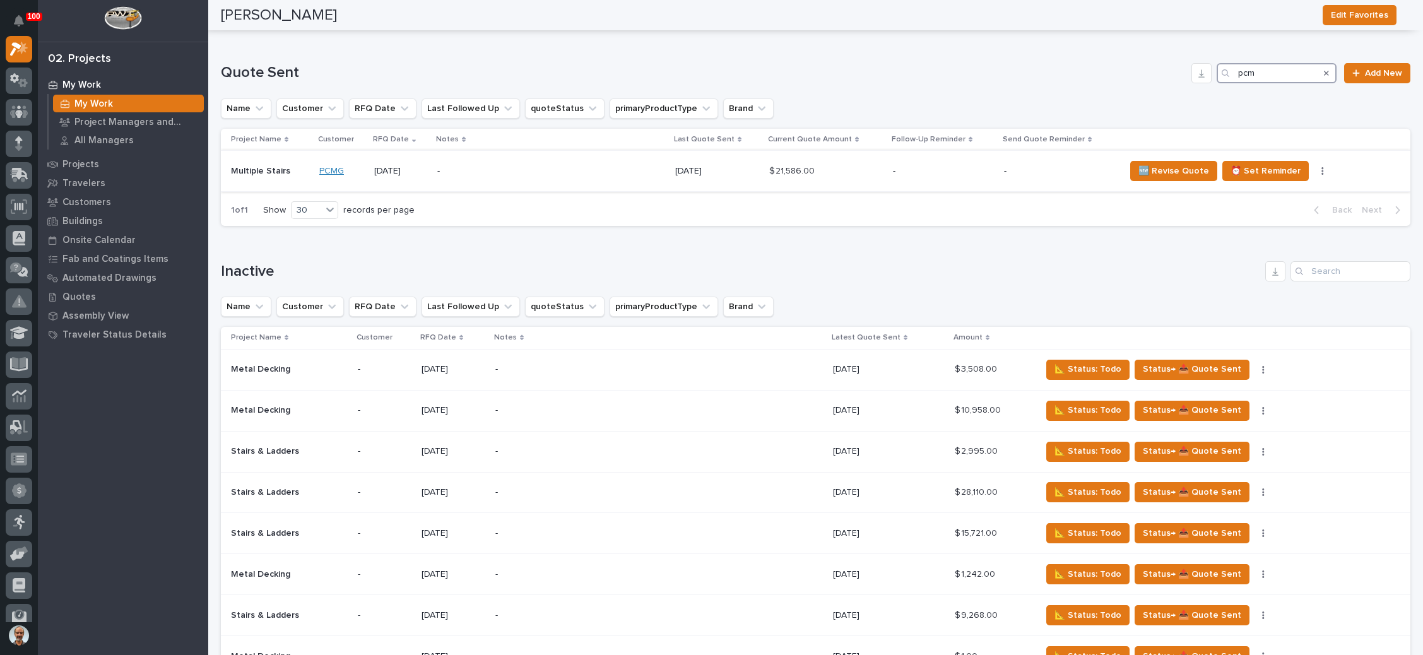
type input "pcm"
click at [332, 167] on link "PCMG" at bounding box center [331, 171] width 25 height 11
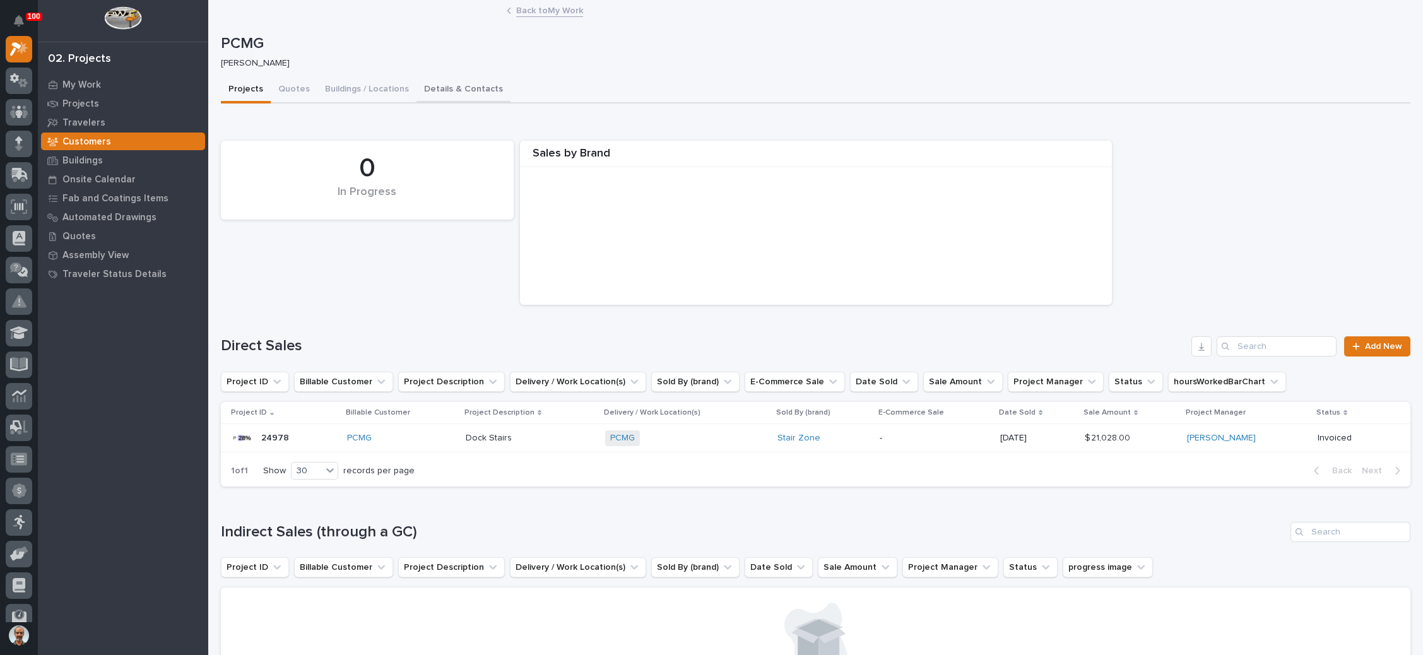
click at [444, 83] on button "Details & Contacts" at bounding box center [464, 90] width 94 height 27
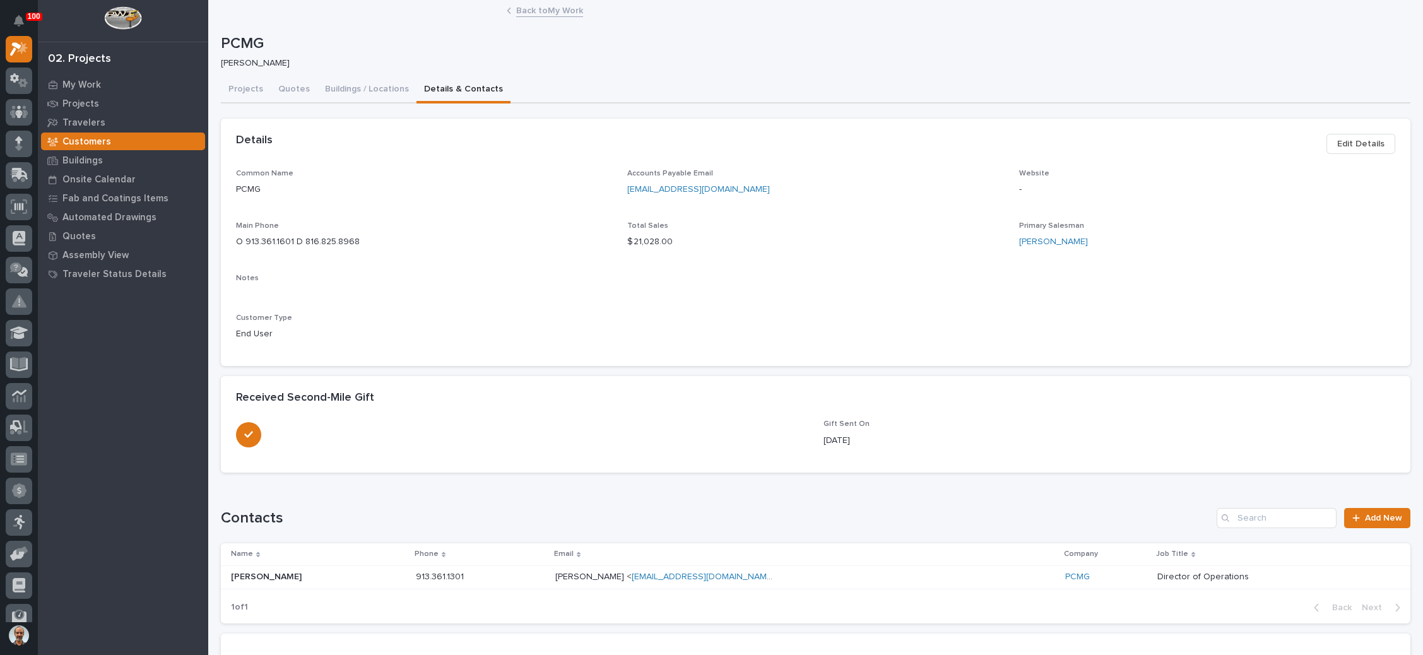
click at [1337, 139] on span "Edit Details" at bounding box center [1360, 143] width 47 height 15
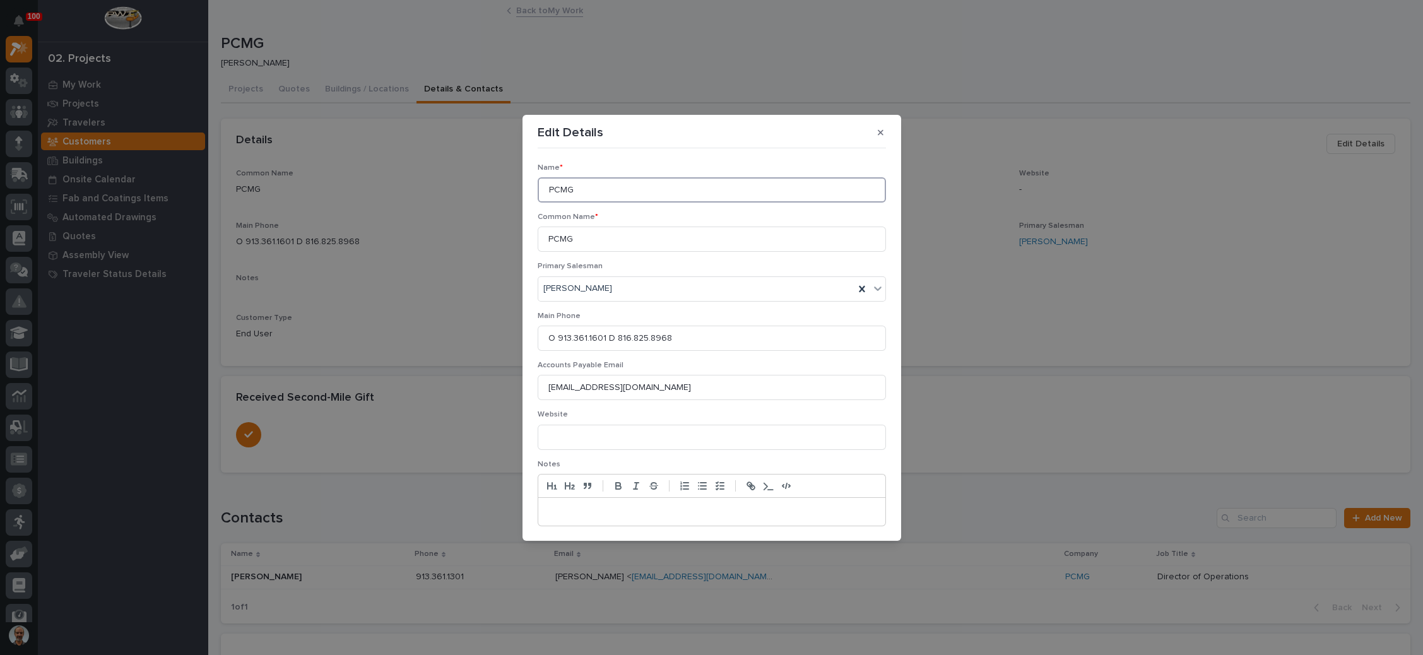
click at [620, 198] on input "PCMG" at bounding box center [712, 189] width 348 height 25
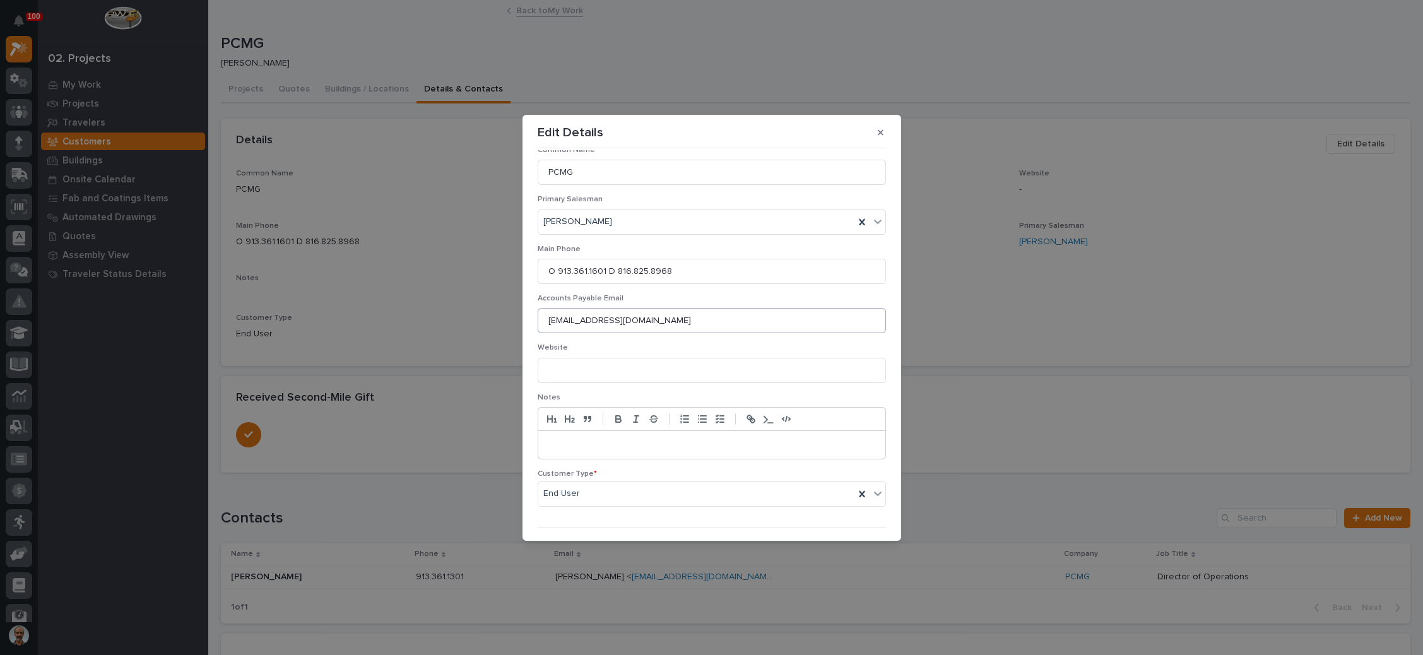
scroll to position [94, 0]
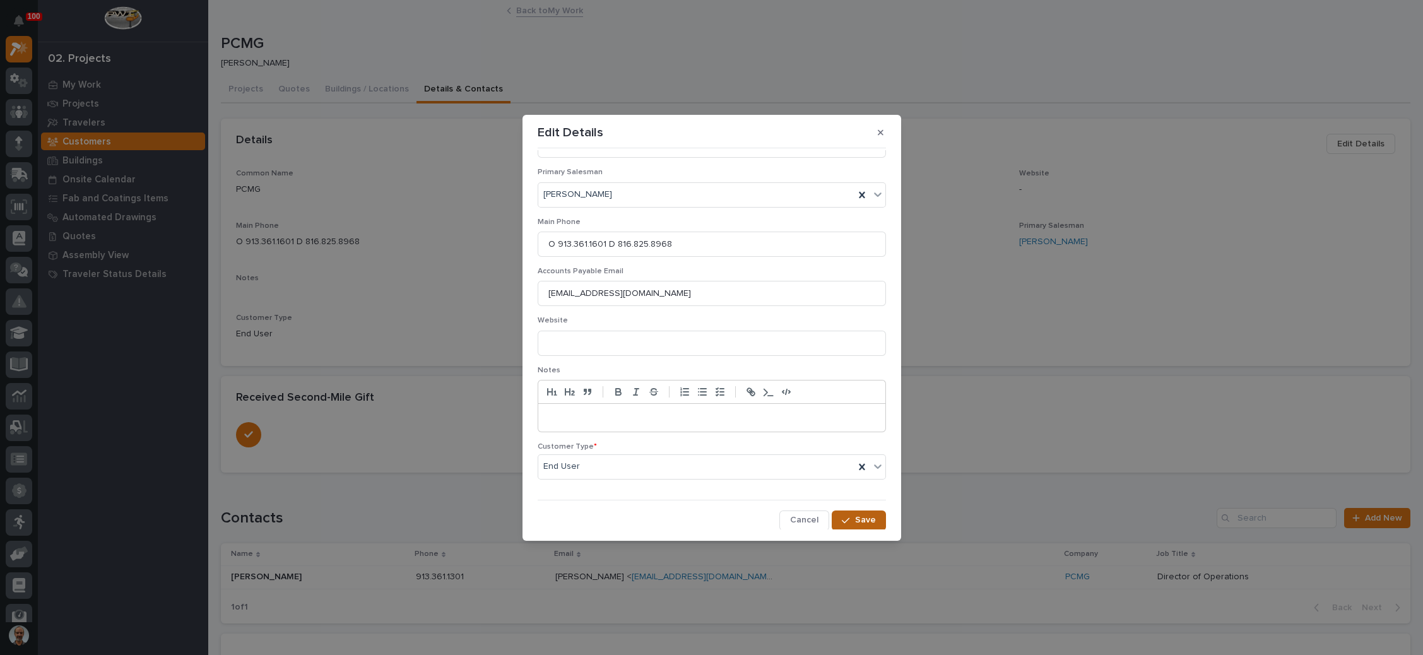
type input "Principal Construction & Maint"
click at [845, 512] on button "Save" at bounding box center [859, 521] width 54 height 20
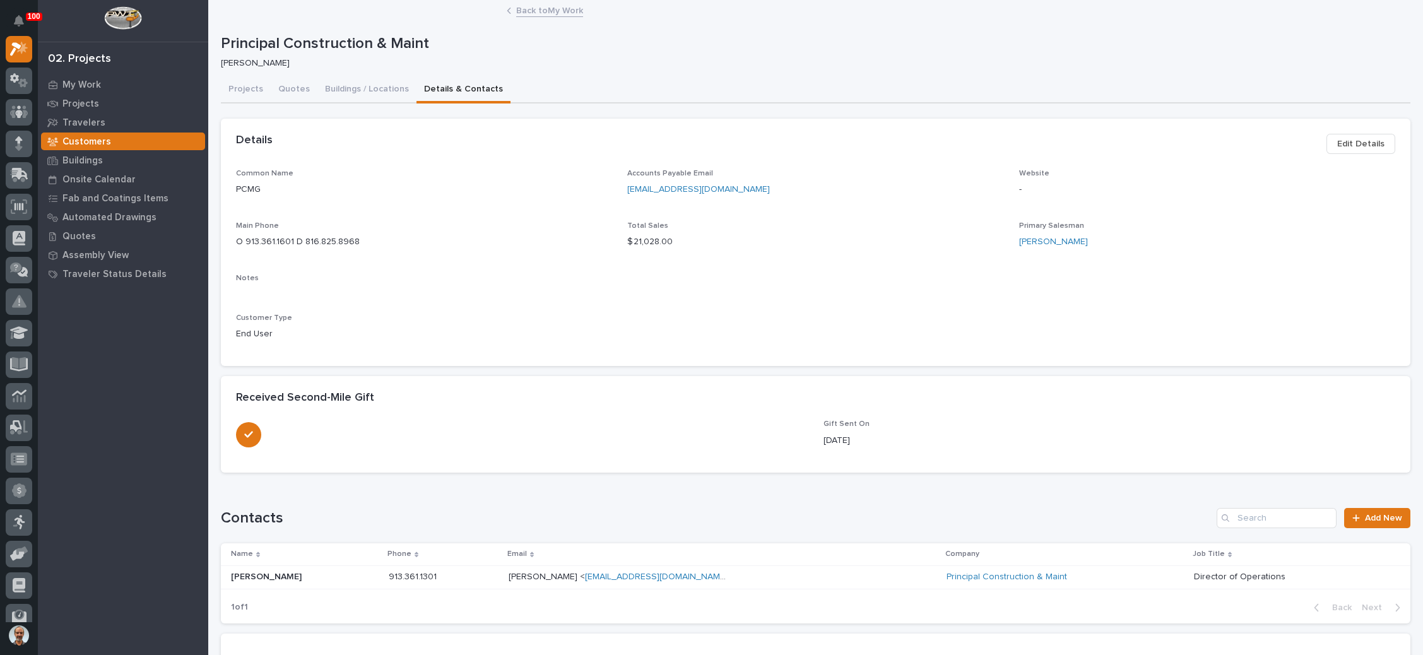
click at [1356, 134] on button "Edit Details" at bounding box center [1361, 144] width 69 height 20
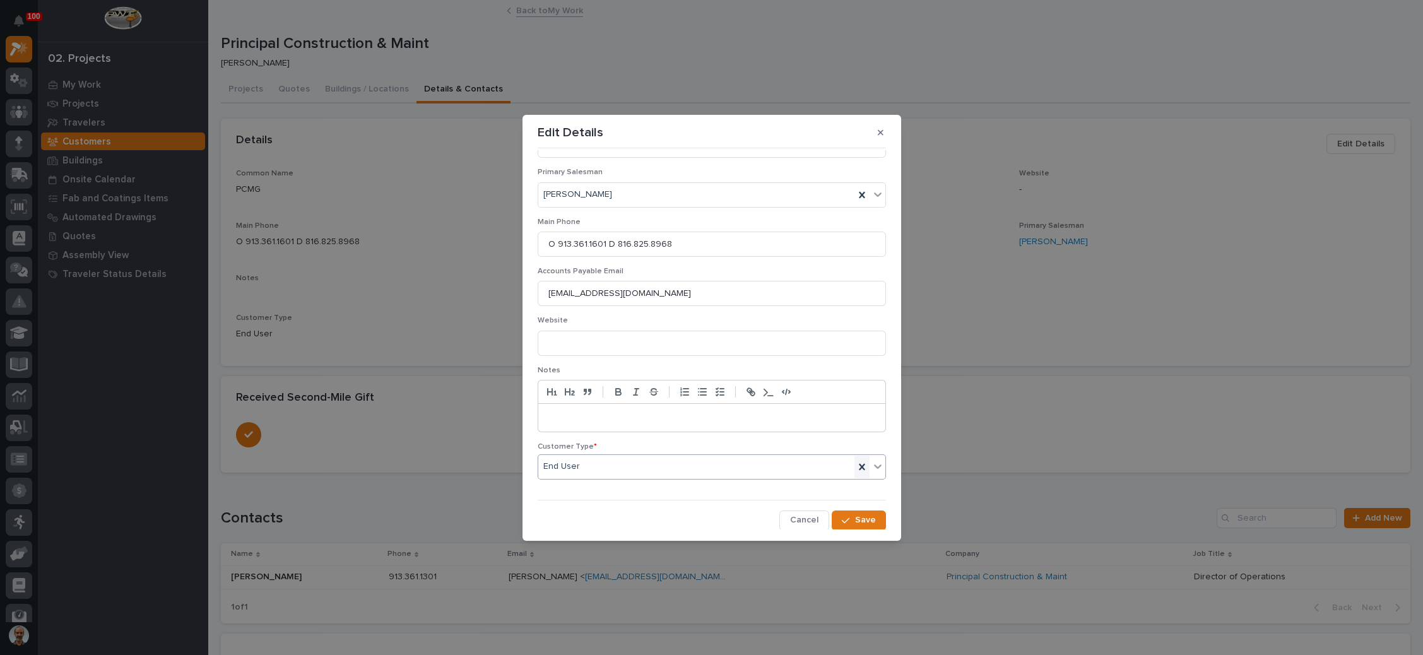
click at [856, 463] on icon at bounding box center [862, 467] width 13 height 13
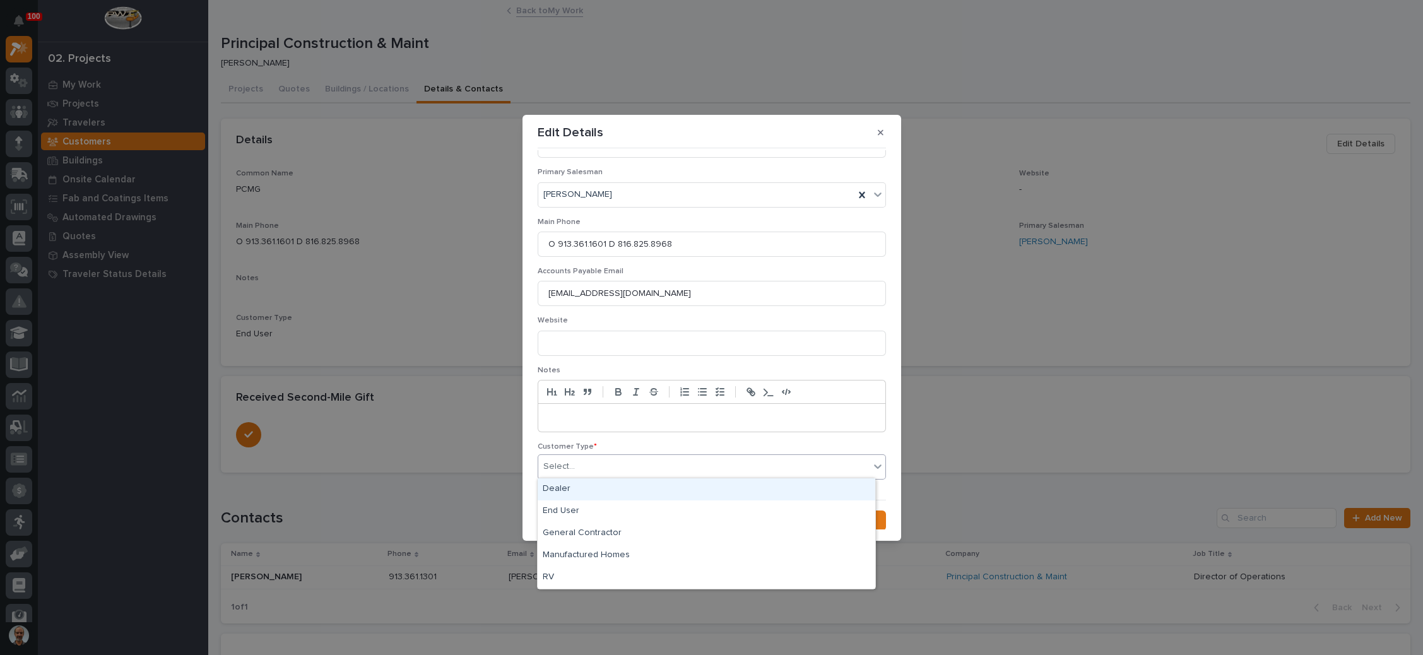
click at [624, 465] on div "Select..." at bounding box center [703, 466] width 331 height 21
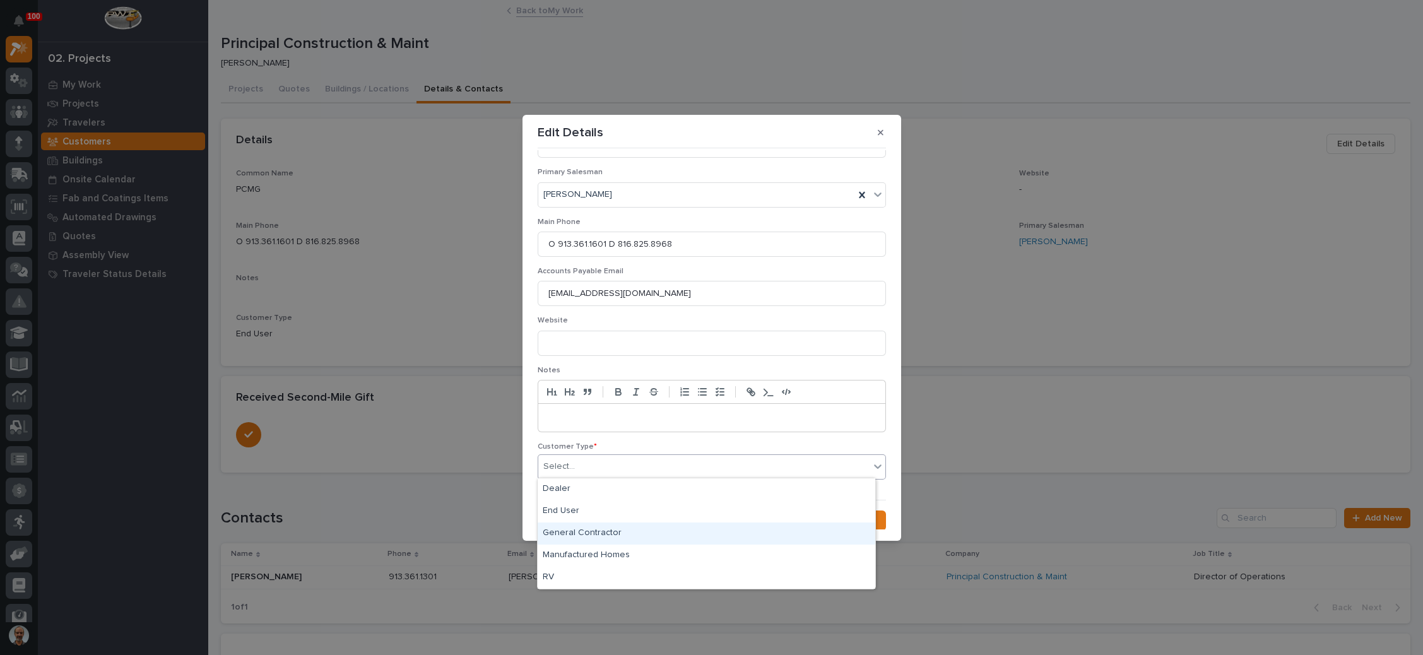
click at [589, 531] on div "General Contractor" at bounding box center [707, 534] width 338 height 22
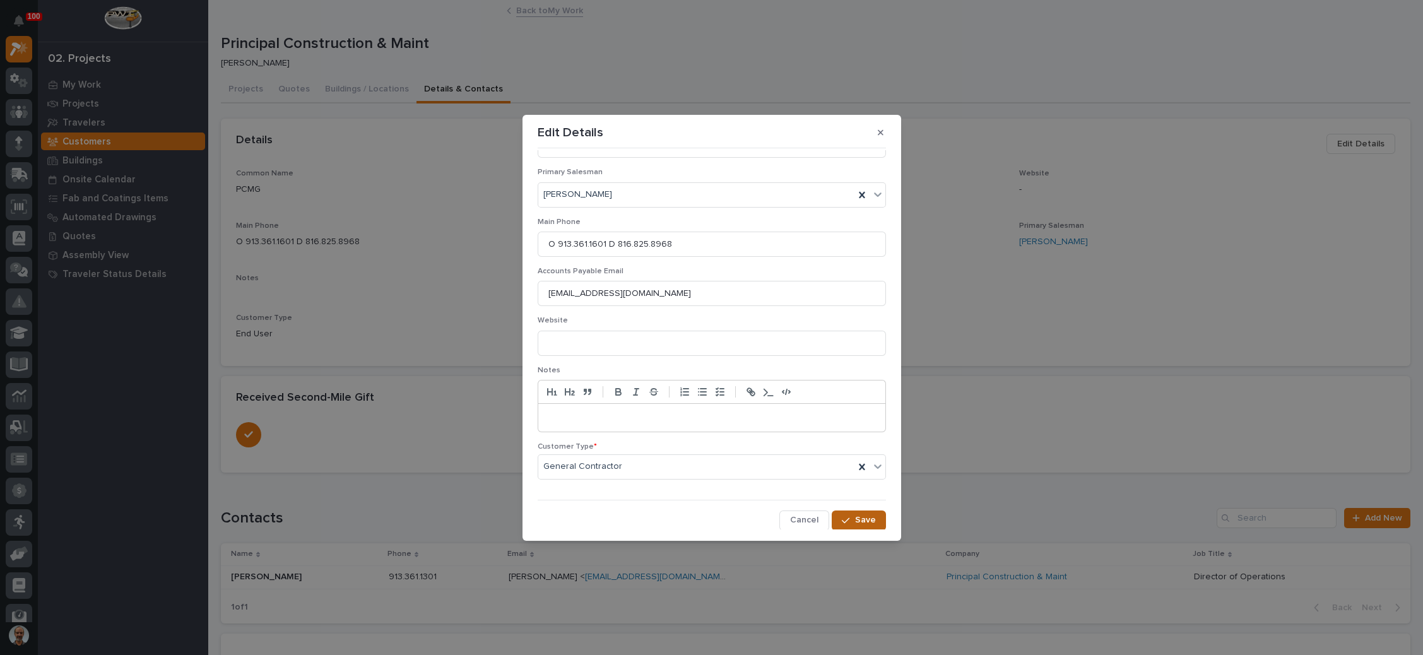
click at [843, 516] on div "button" at bounding box center [848, 520] width 13 height 9
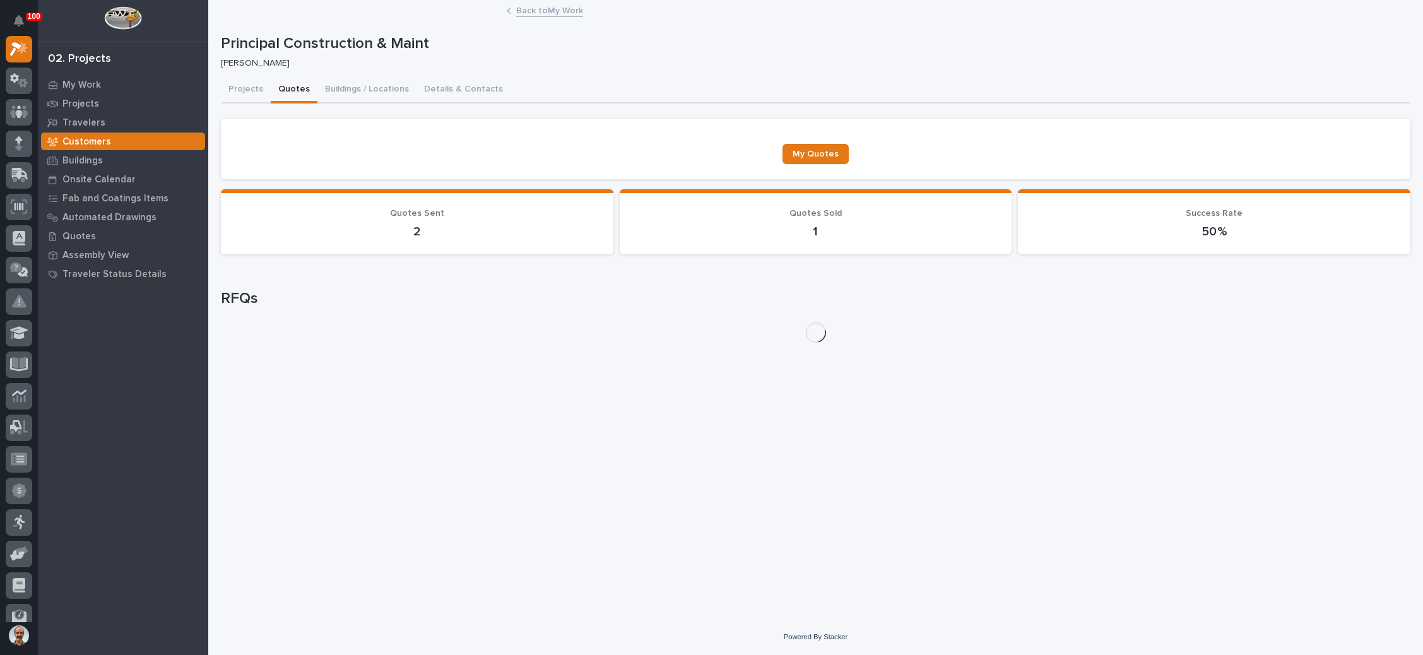
click at [300, 88] on button "Quotes" at bounding box center [294, 90] width 47 height 27
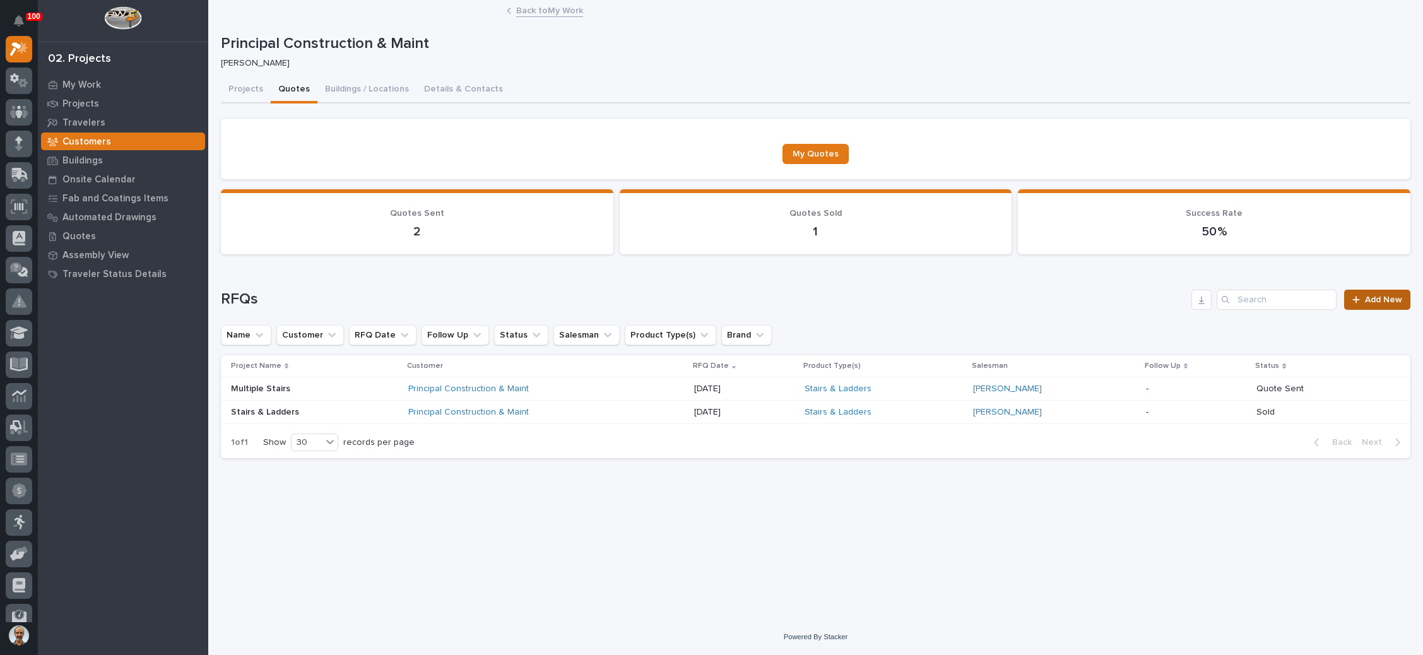
click at [1365, 300] on div at bounding box center [1359, 299] width 13 height 9
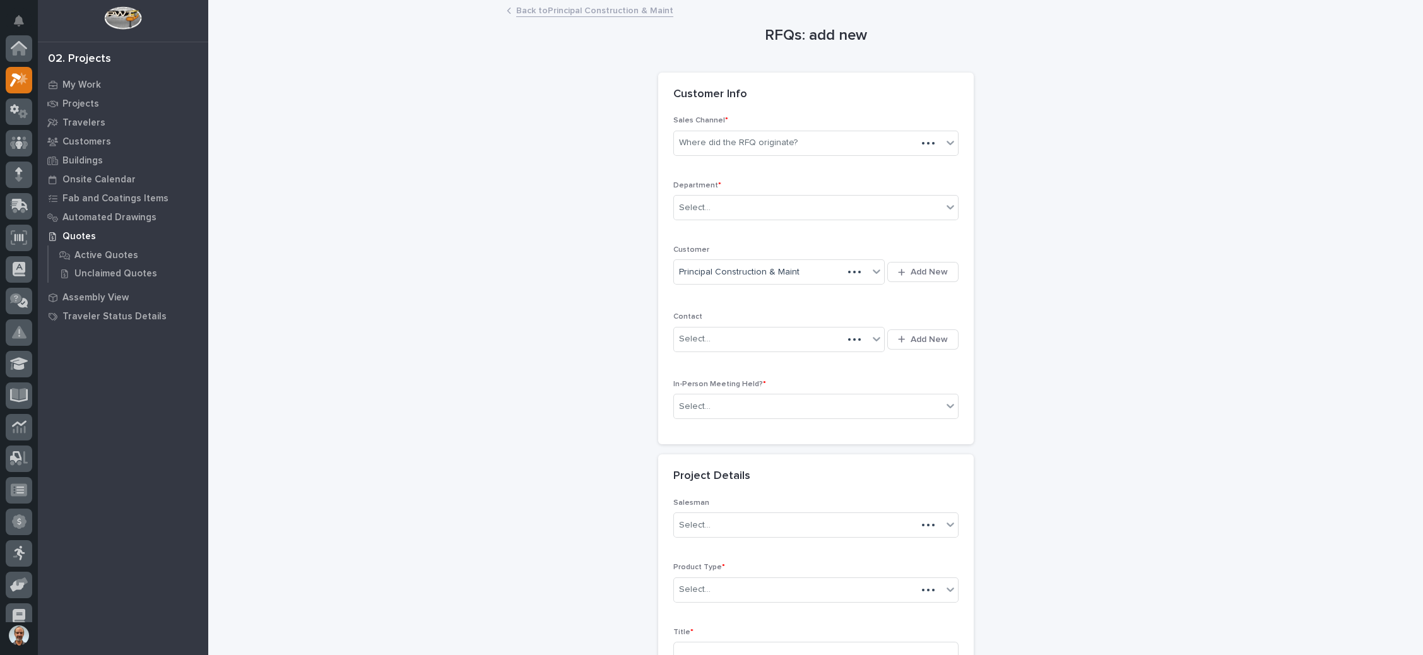
scroll to position [31, 0]
click at [835, 154] on div "Where did the RFQ originate?" at bounding box center [815, 143] width 285 height 25
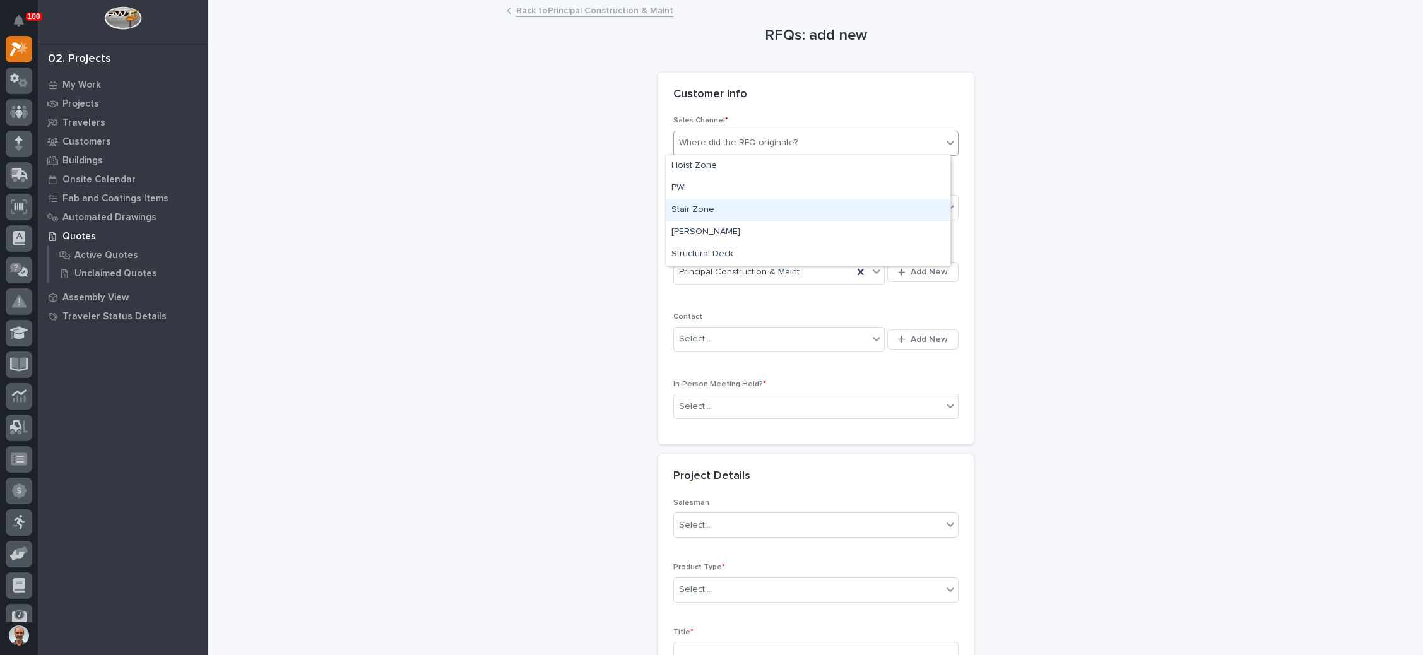
click at [787, 205] on div "Stair Zone" at bounding box center [808, 210] width 284 height 22
click at [787, 205] on div "Select..." at bounding box center [808, 208] width 268 height 21
click at [767, 227] on div "National Sales" at bounding box center [808, 231] width 284 height 22
click at [767, 336] on div "Select..." at bounding box center [771, 339] width 195 height 21
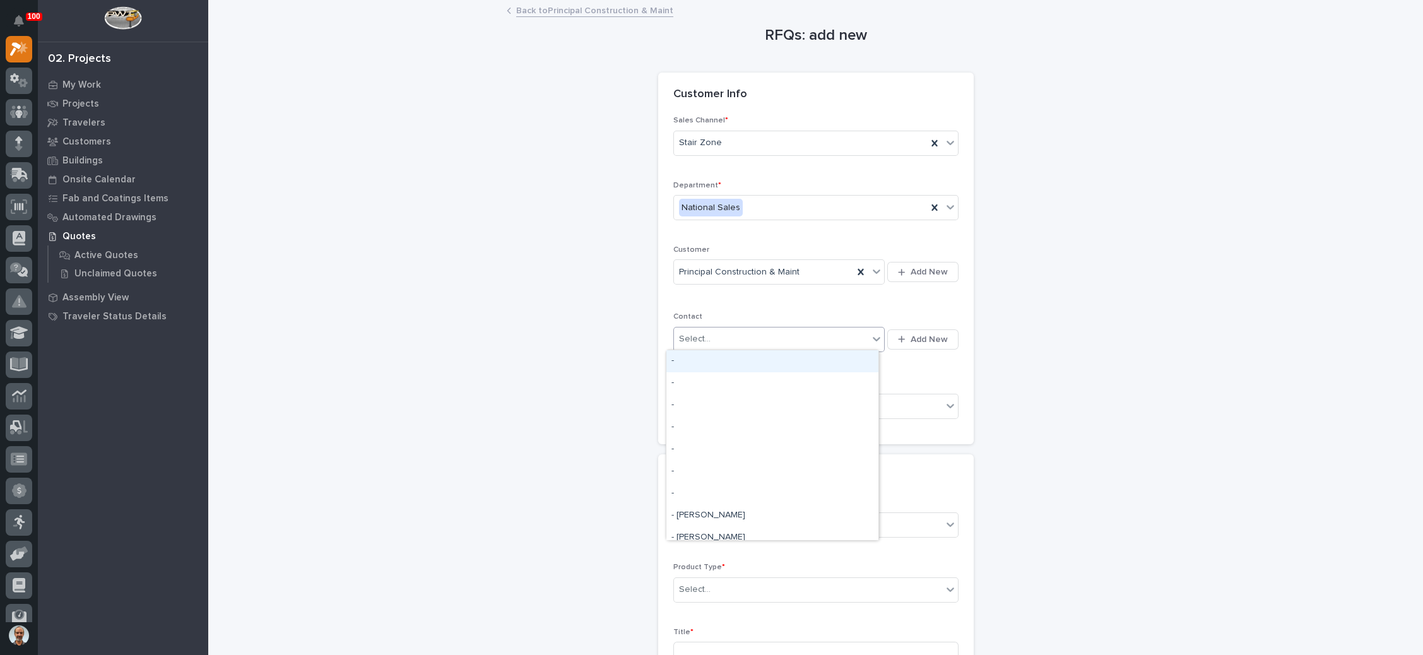
scroll to position [95, 0]
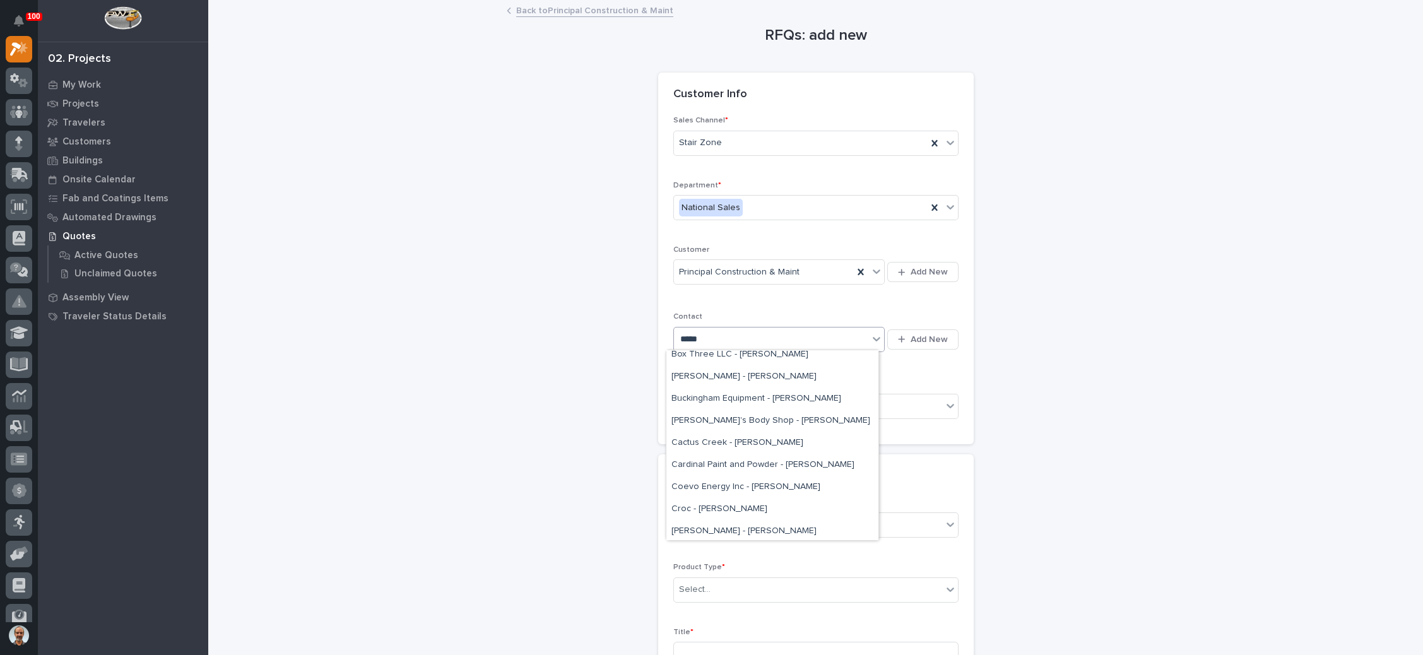
type input "******"
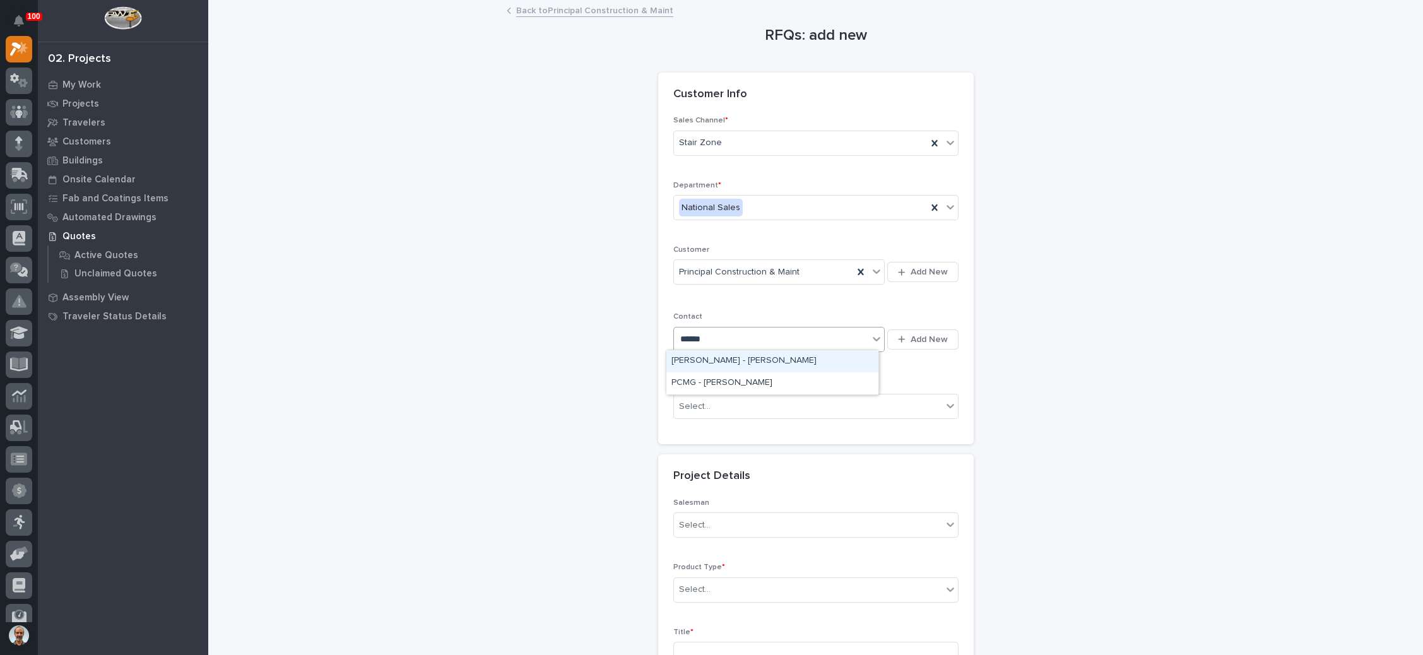
scroll to position [0, 0]
click at [722, 382] on div "PCMG - [PERSON_NAME]" at bounding box center [772, 383] width 212 height 22
click at [746, 405] on div "Select..." at bounding box center [808, 406] width 268 height 21
click at [732, 445] on div "No" at bounding box center [808, 450] width 284 height 22
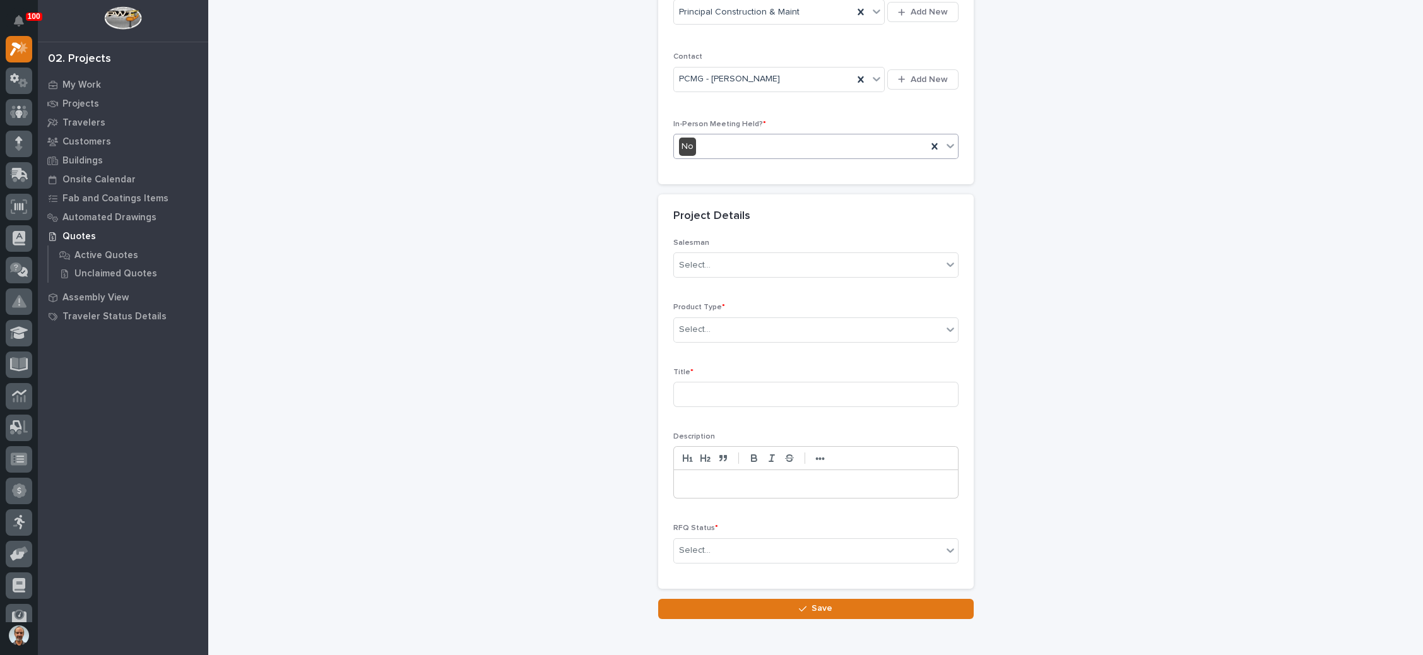
scroll to position [284, 0]
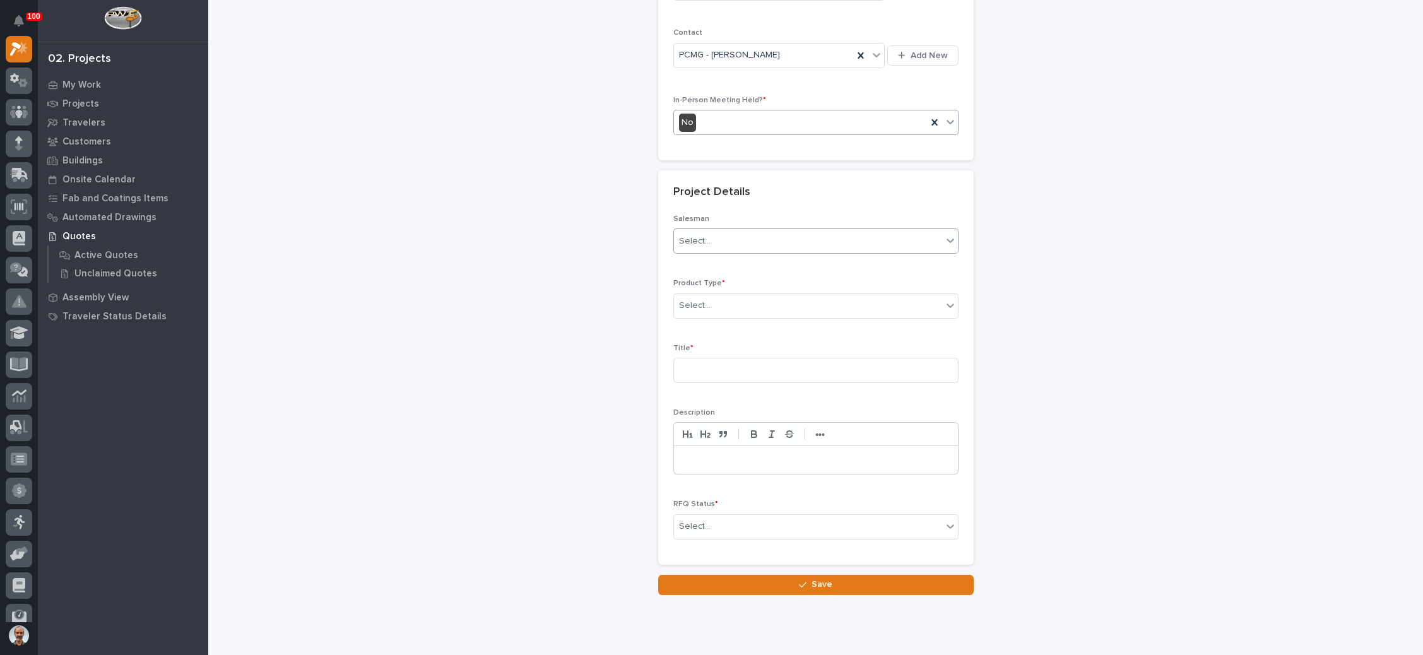
click at [750, 233] on div "Select..." at bounding box center [808, 241] width 268 height 21
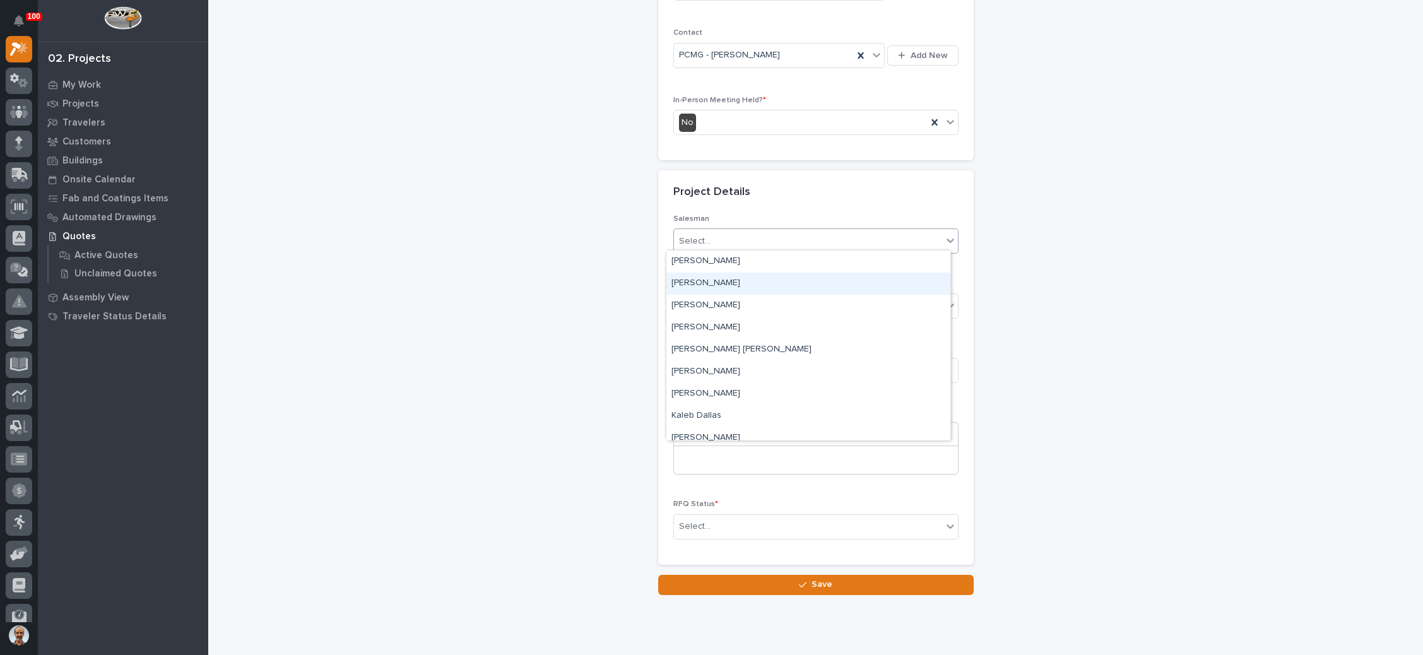
click at [740, 281] on div "[PERSON_NAME]" at bounding box center [808, 284] width 284 height 22
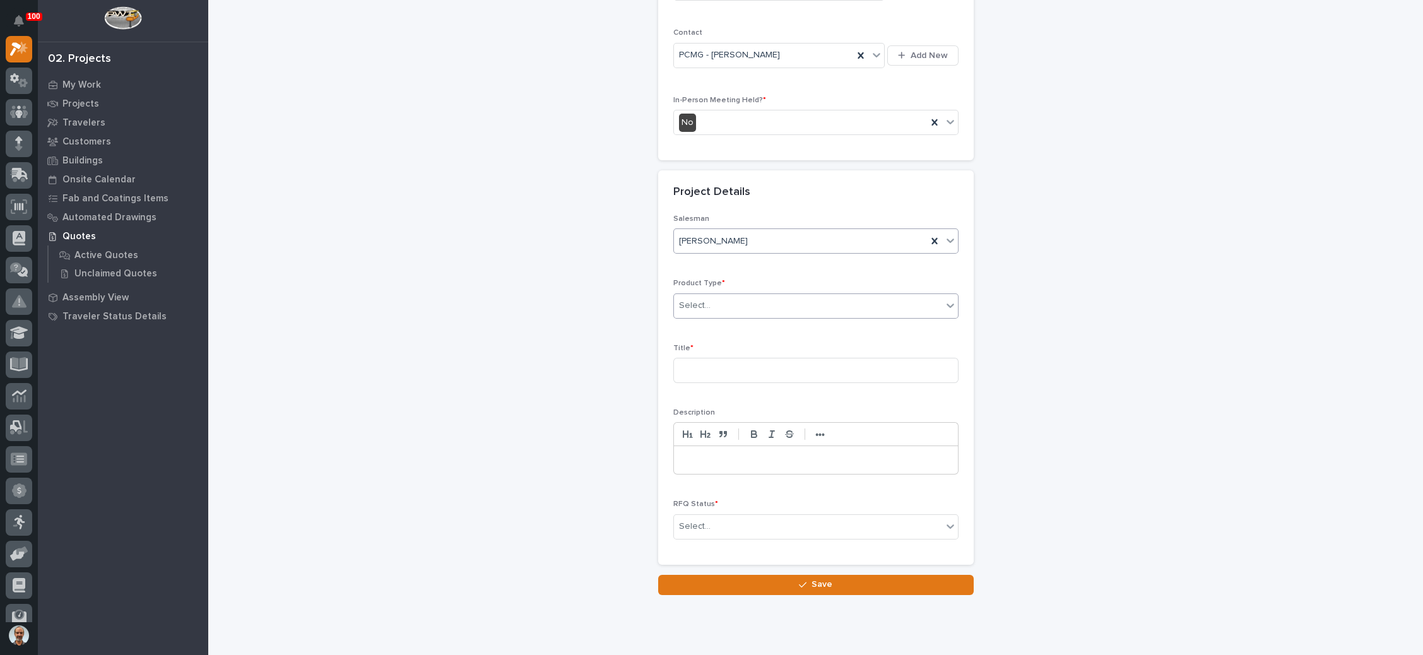
click at [732, 295] on div "Select..." at bounding box center [808, 305] width 268 height 21
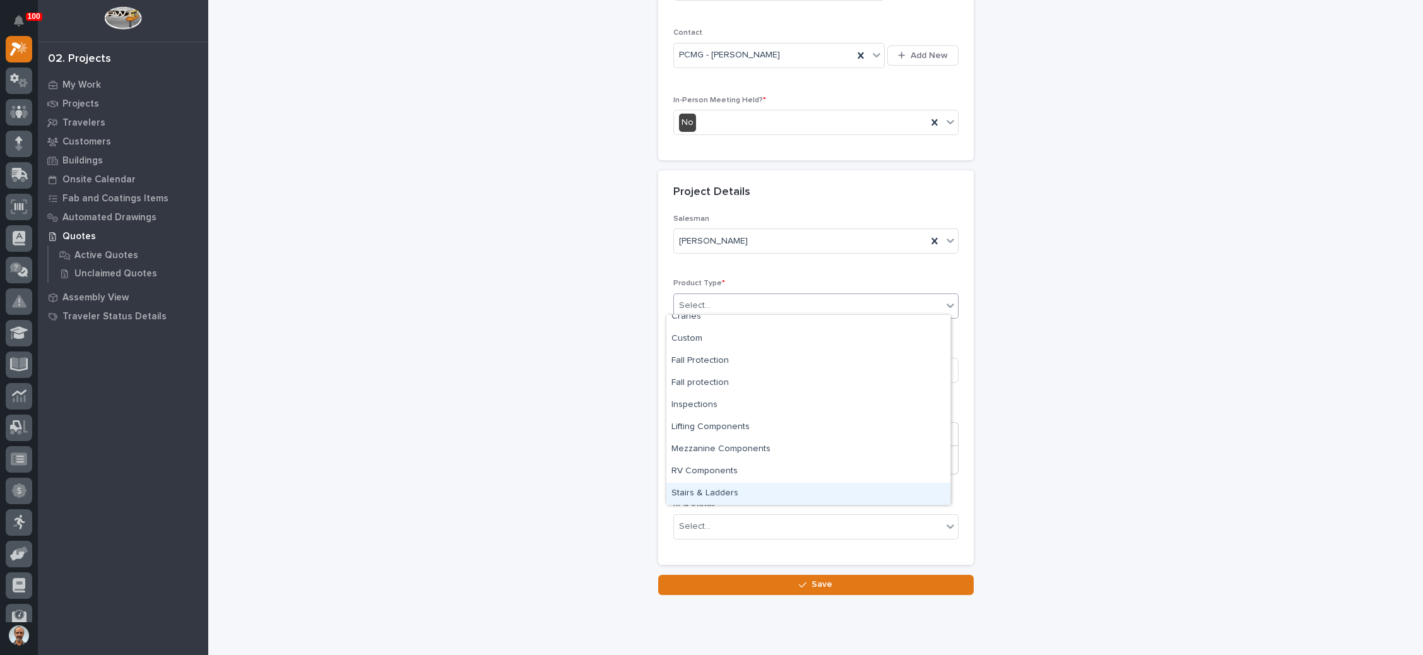
click at [735, 487] on div "Stairs & Ladders" at bounding box center [808, 494] width 284 height 22
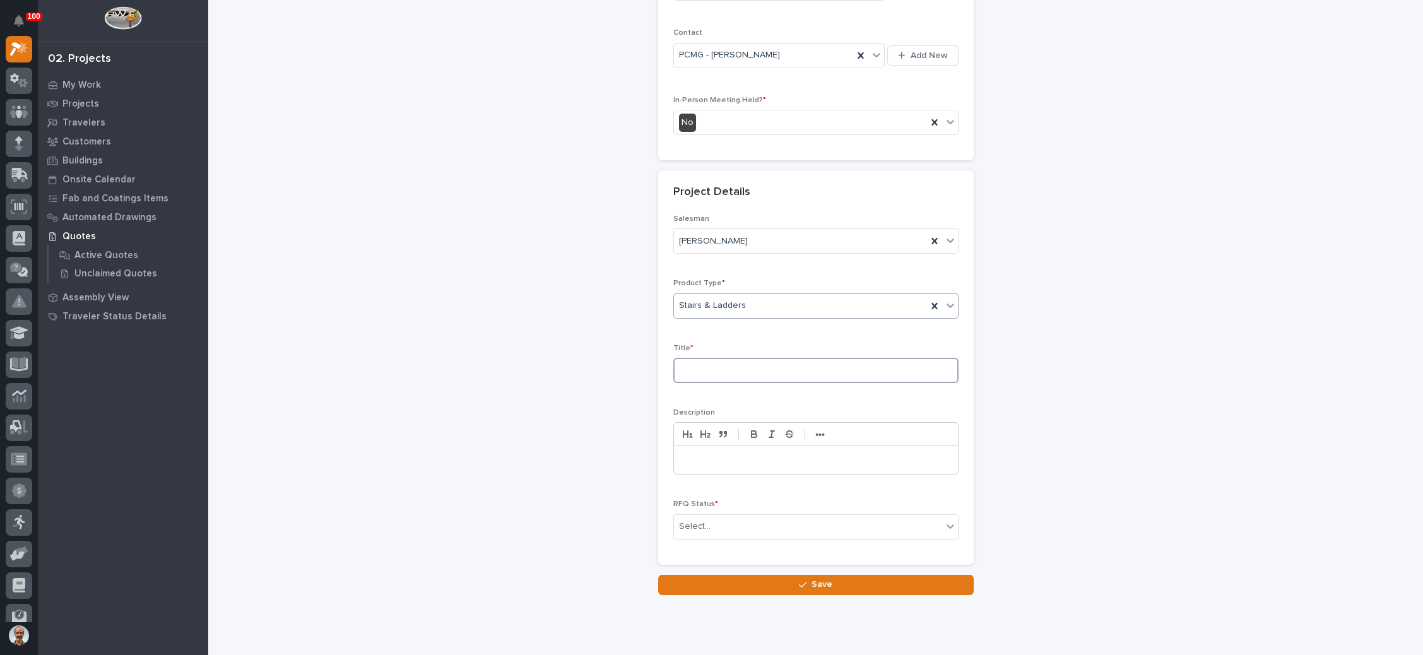
click at [741, 372] on input at bounding box center [815, 370] width 285 height 25
type input "Olathe KS Project"
click at [731, 518] on div "Select..." at bounding box center [808, 526] width 268 height 21
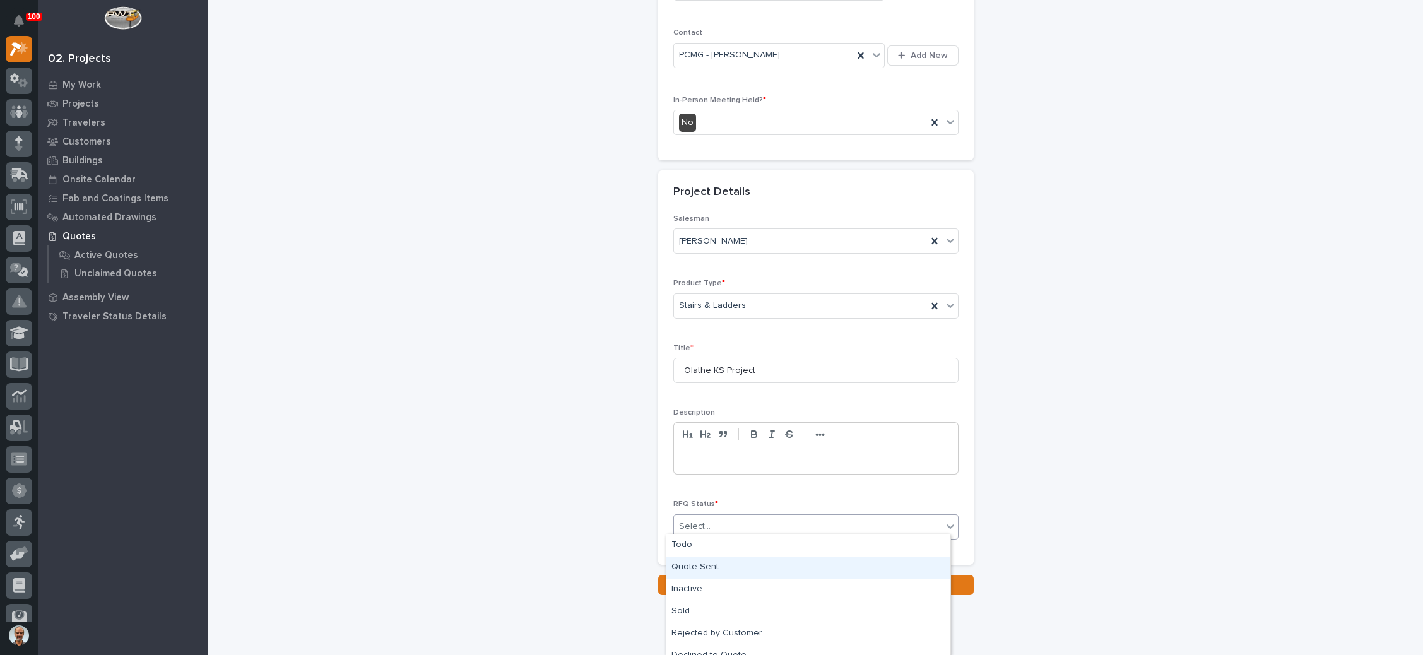
click at [721, 566] on div "Quote Sent" at bounding box center [808, 568] width 284 height 22
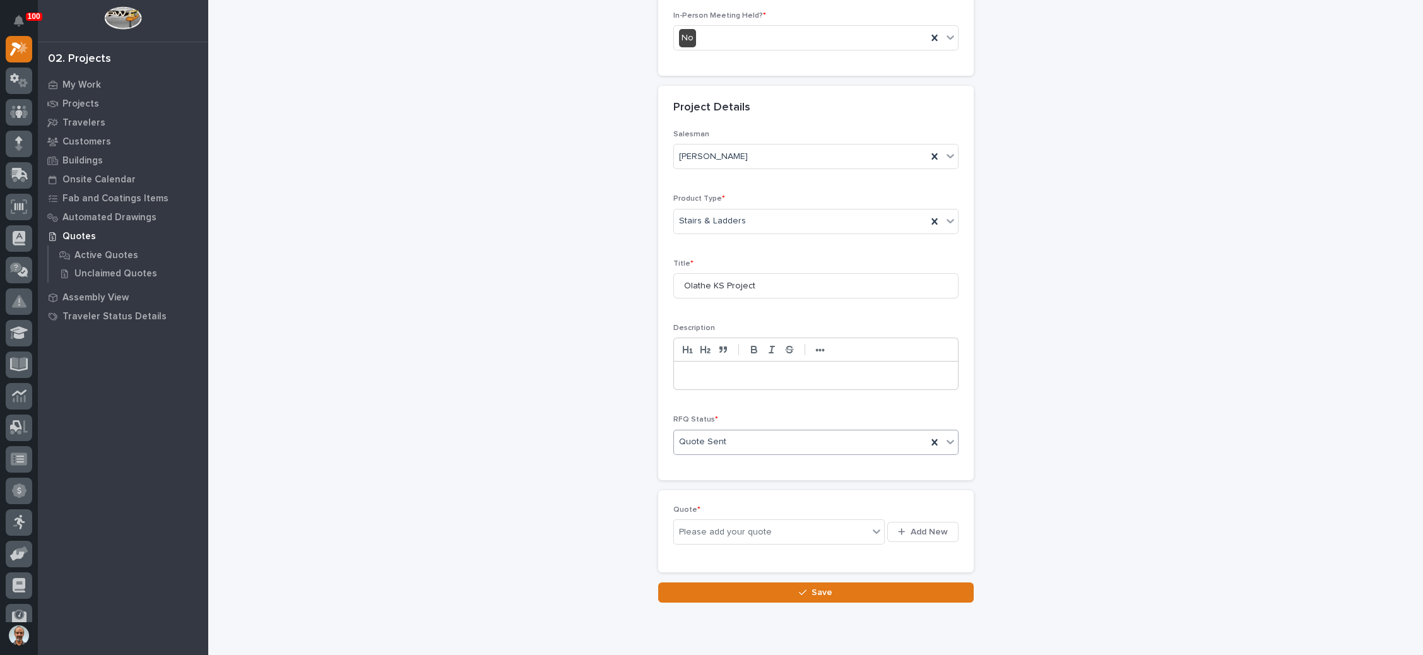
scroll to position [392, 0]
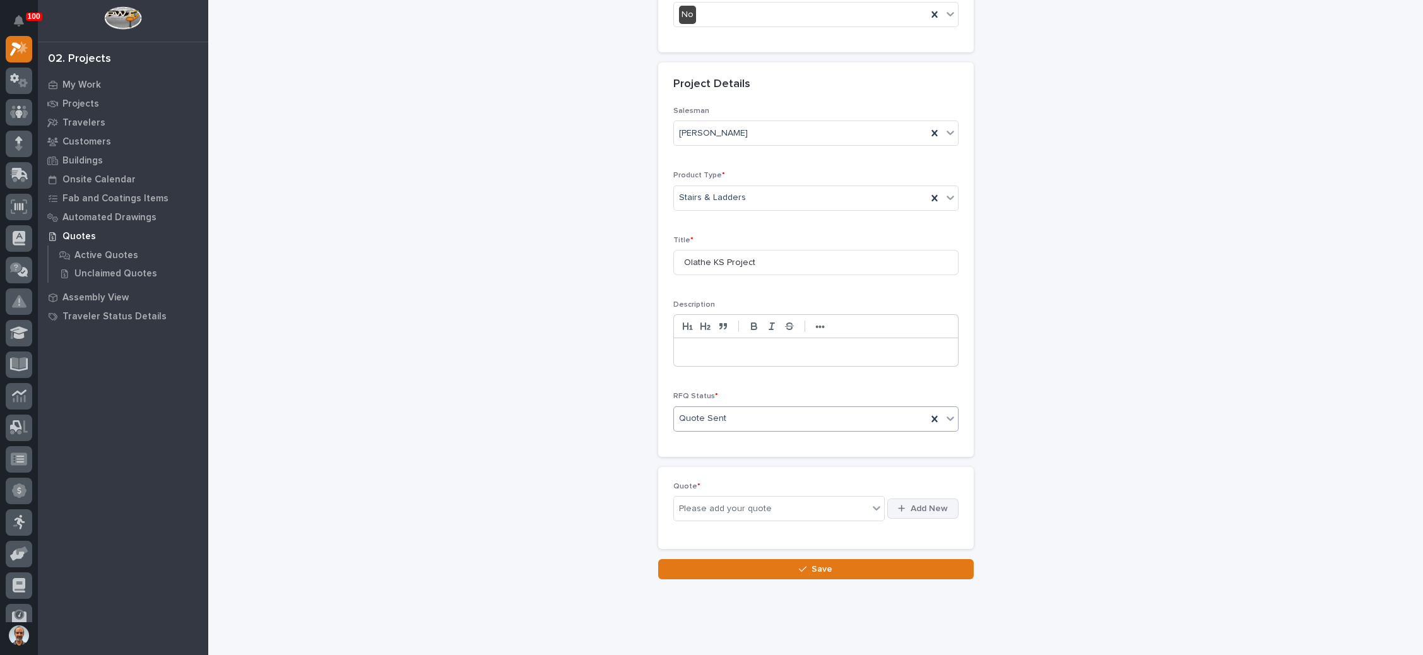
click at [922, 505] on span "Add New" at bounding box center [929, 508] width 37 height 11
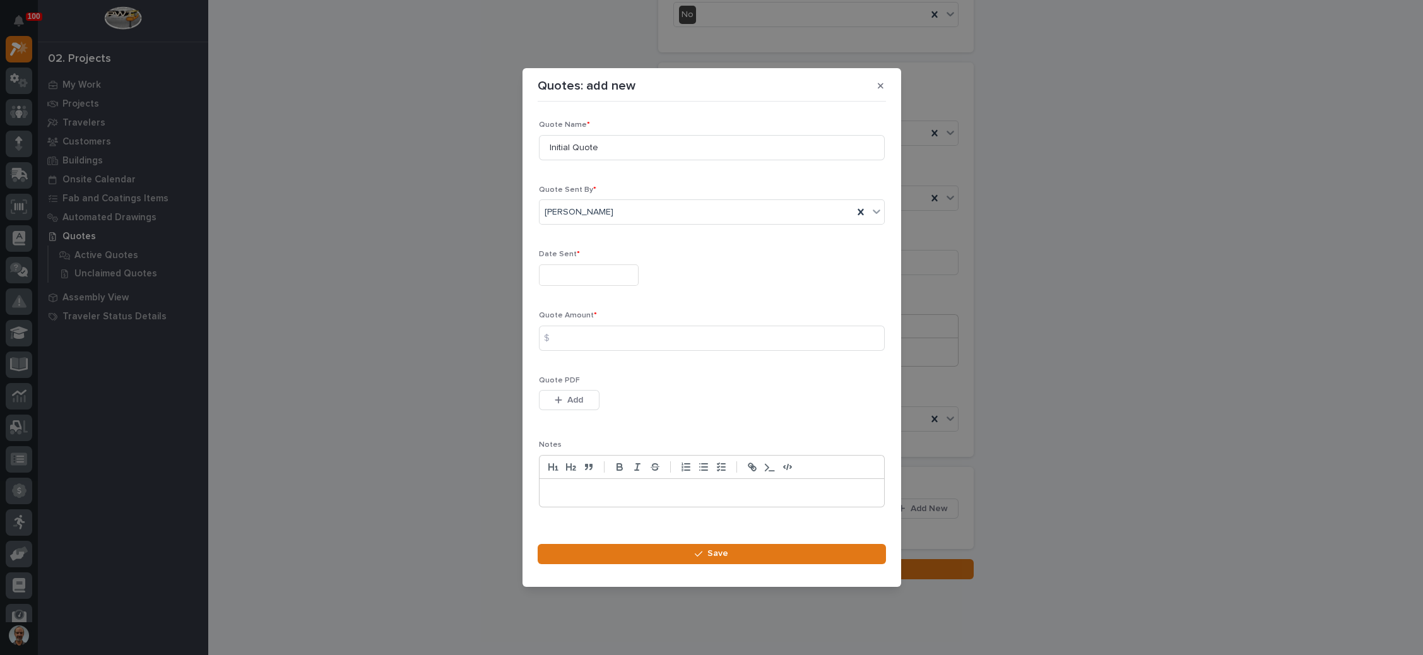
click at [593, 274] on input "text" at bounding box center [589, 275] width 100 height 22
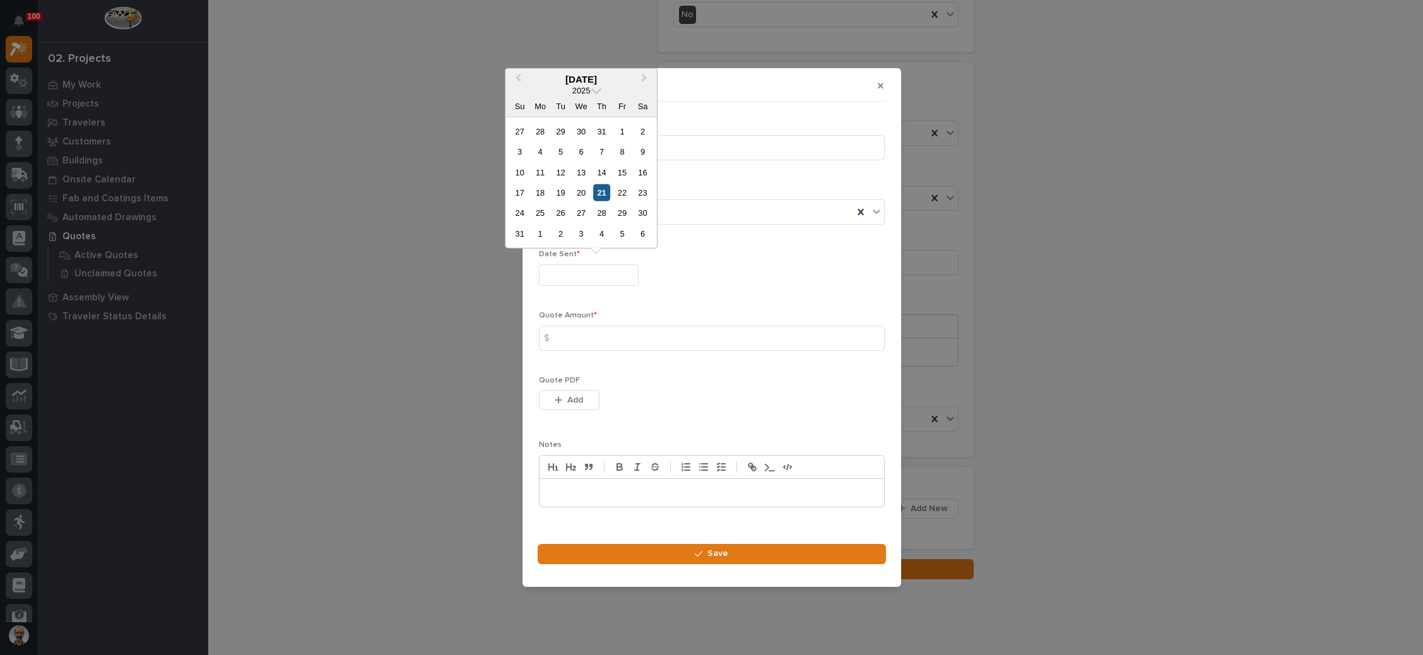
click at [604, 190] on div "21" at bounding box center [601, 192] width 17 height 17
type input "**********"
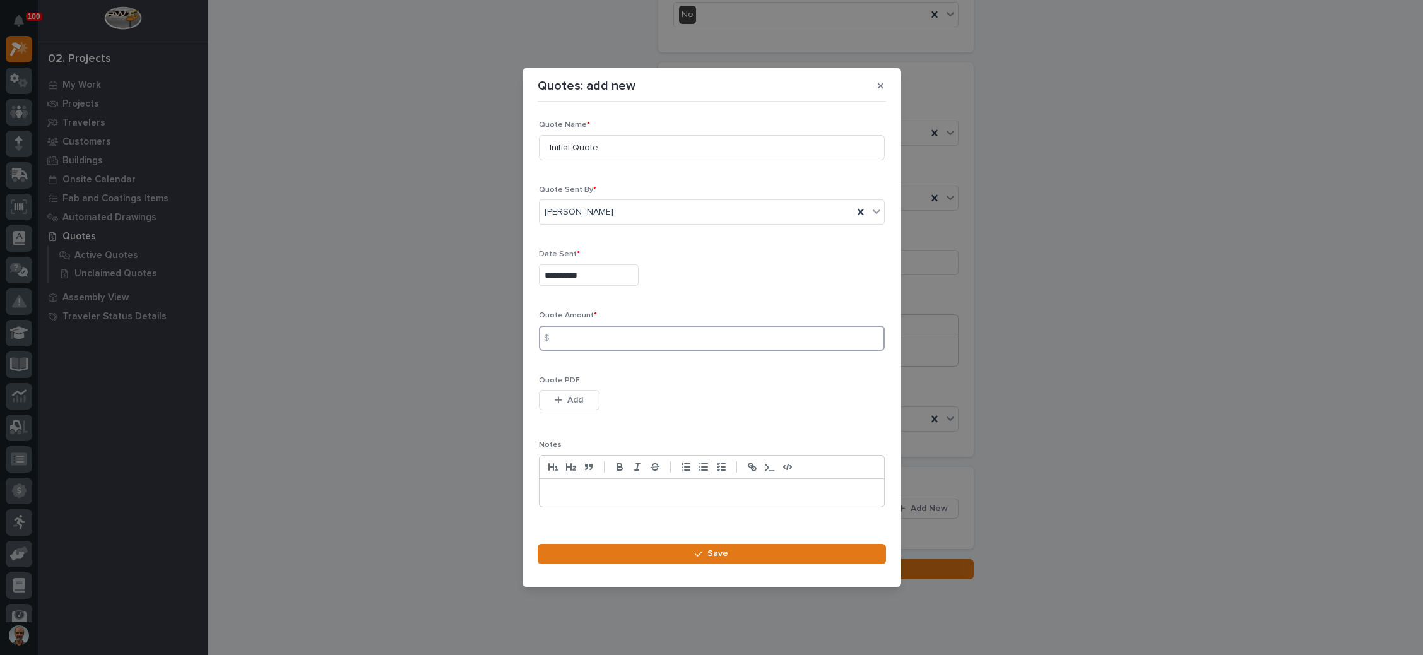
click at [600, 342] on input at bounding box center [712, 338] width 346 height 25
type input "22816"
click at [581, 393] on button "Add" at bounding box center [569, 400] width 61 height 20
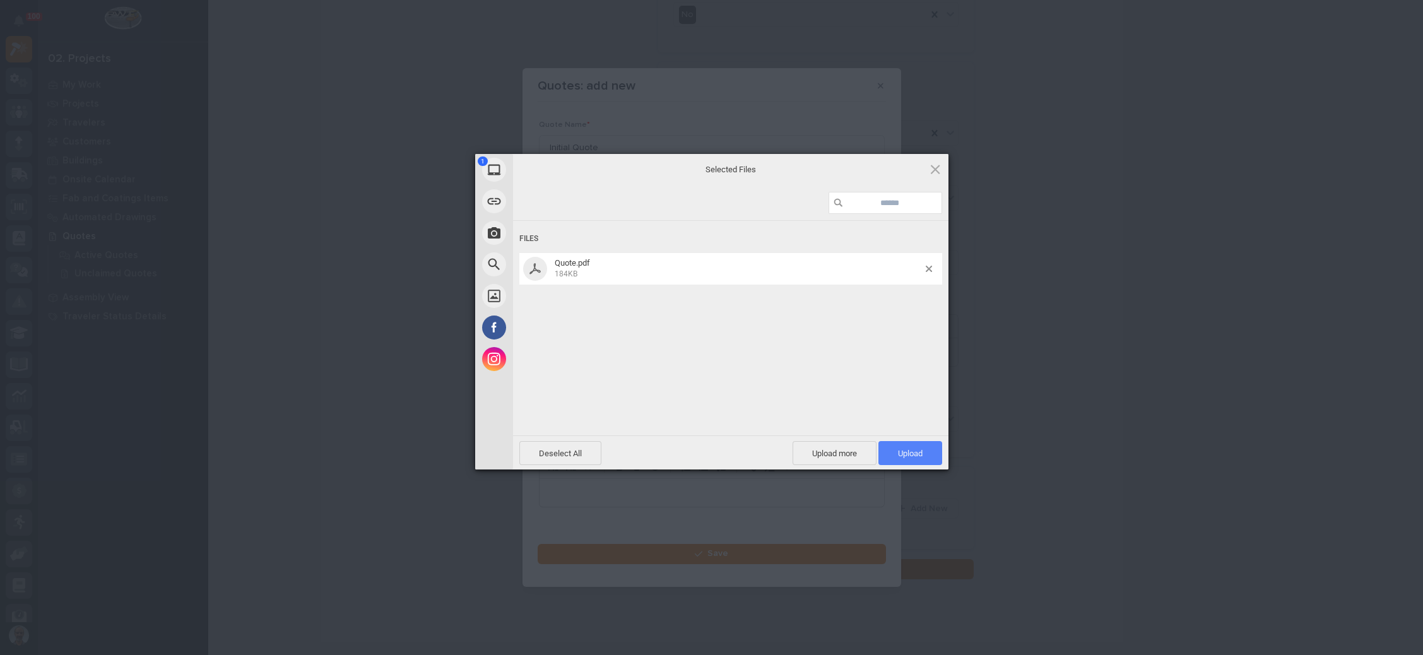
click at [898, 443] on span "Upload 1" at bounding box center [911, 453] width 64 height 24
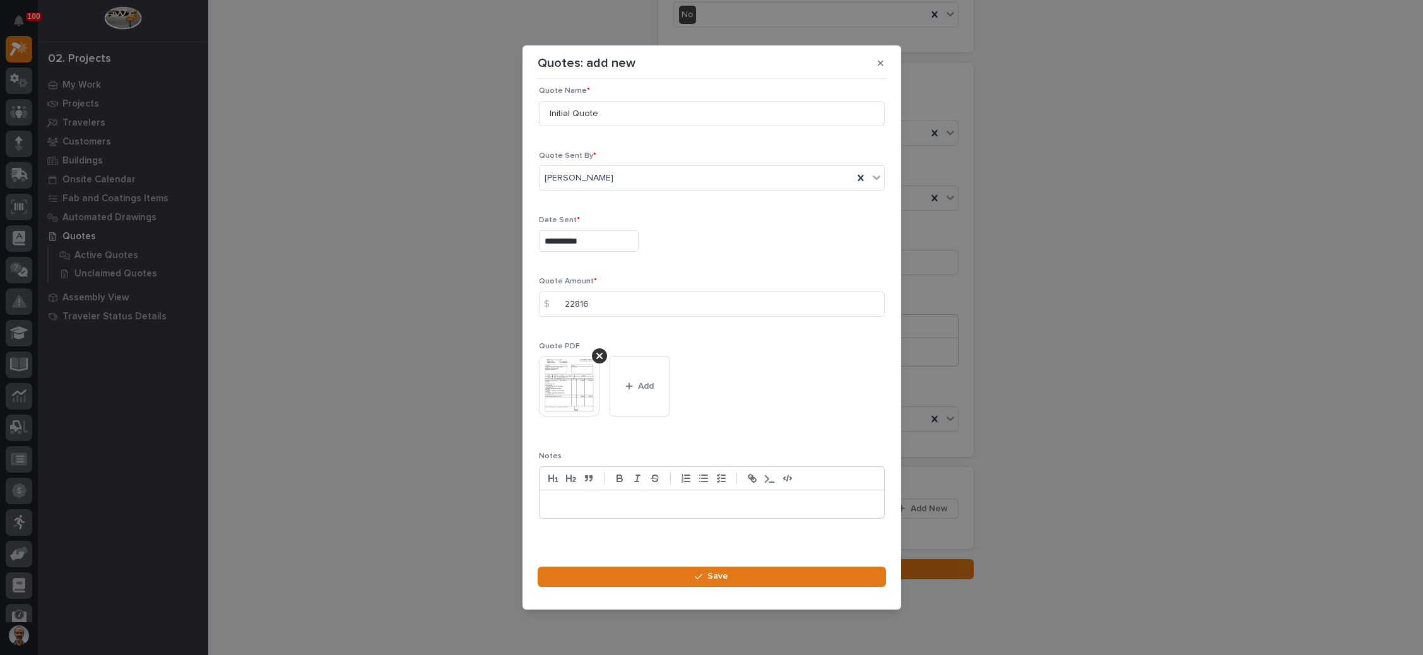
scroll to position [18, 0]
click at [703, 571] on button "Save" at bounding box center [712, 577] width 348 height 20
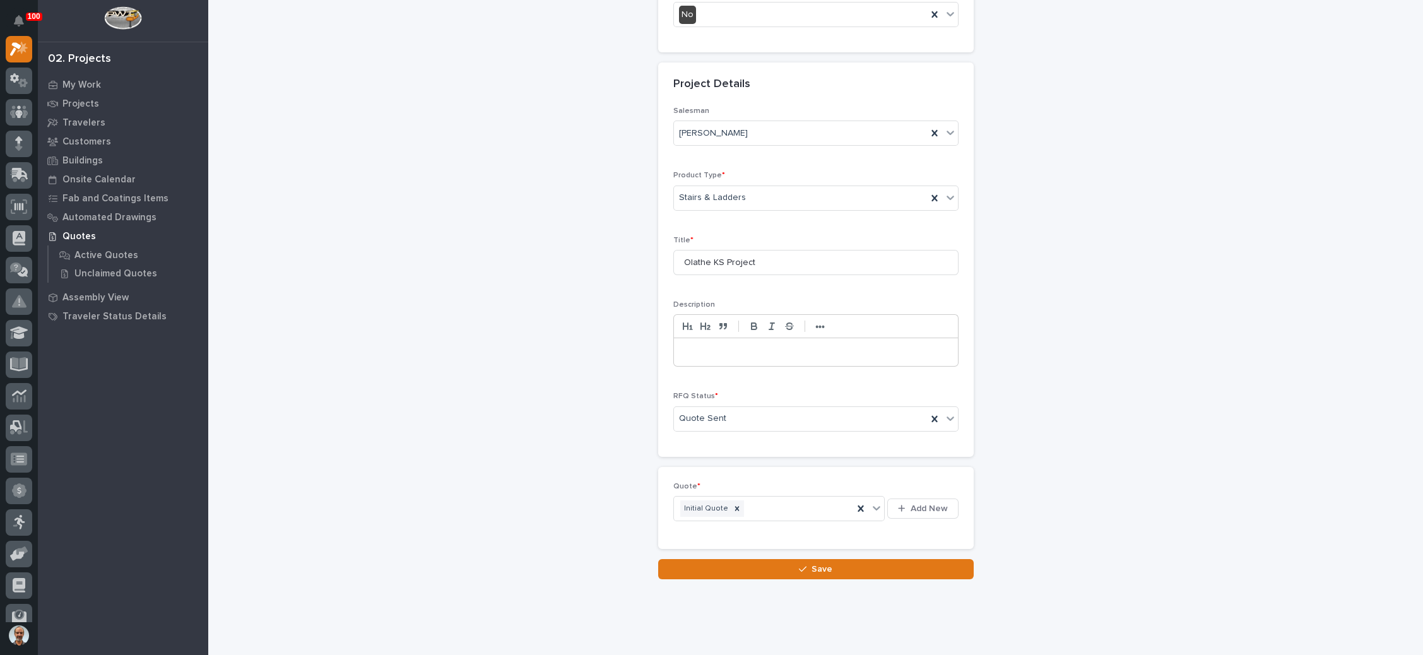
click at [799, 565] on icon "button" at bounding box center [803, 569] width 8 height 9
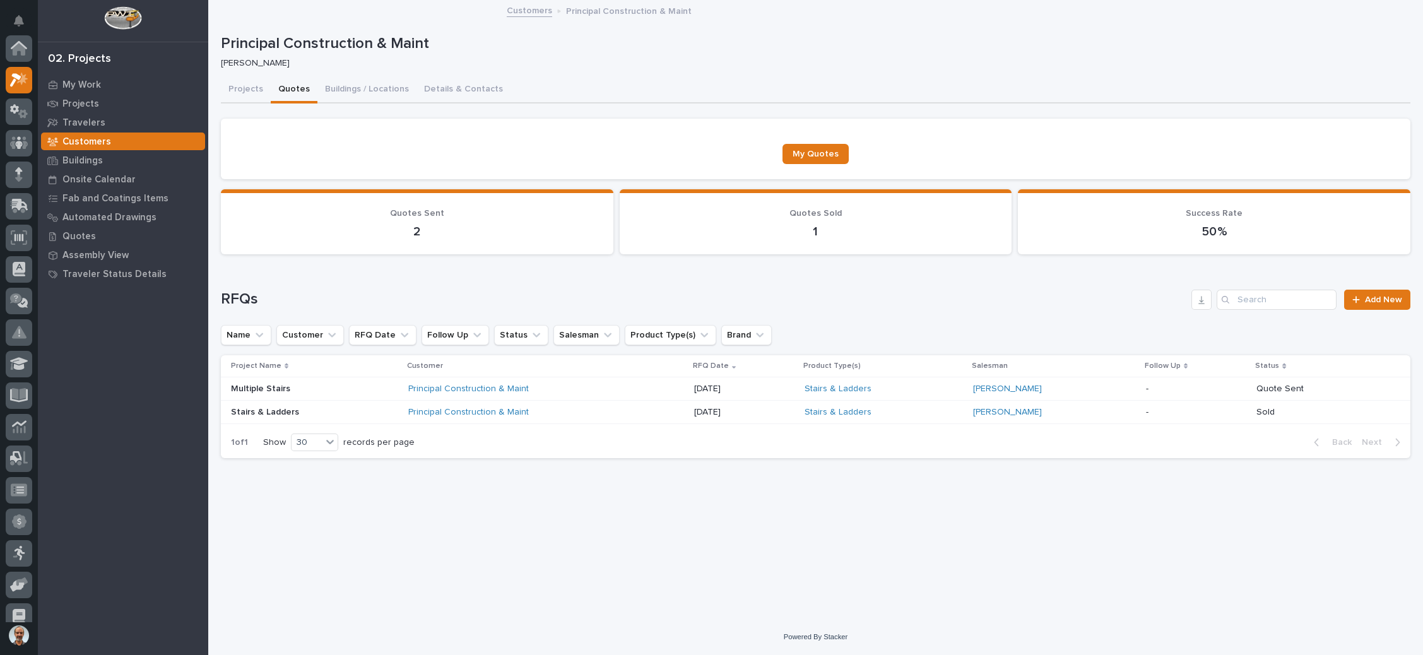
scroll to position [31, 0]
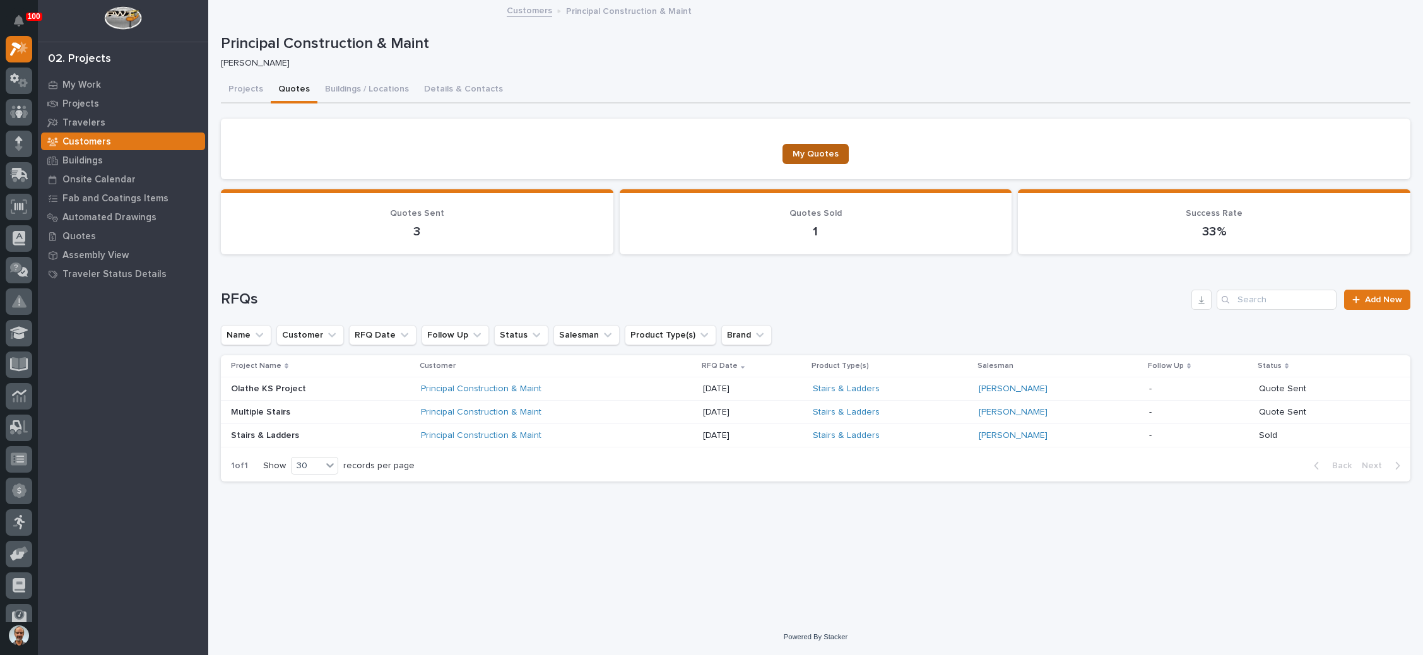
click at [817, 144] on link "My Quotes" at bounding box center [816, 154] width 66 height 20
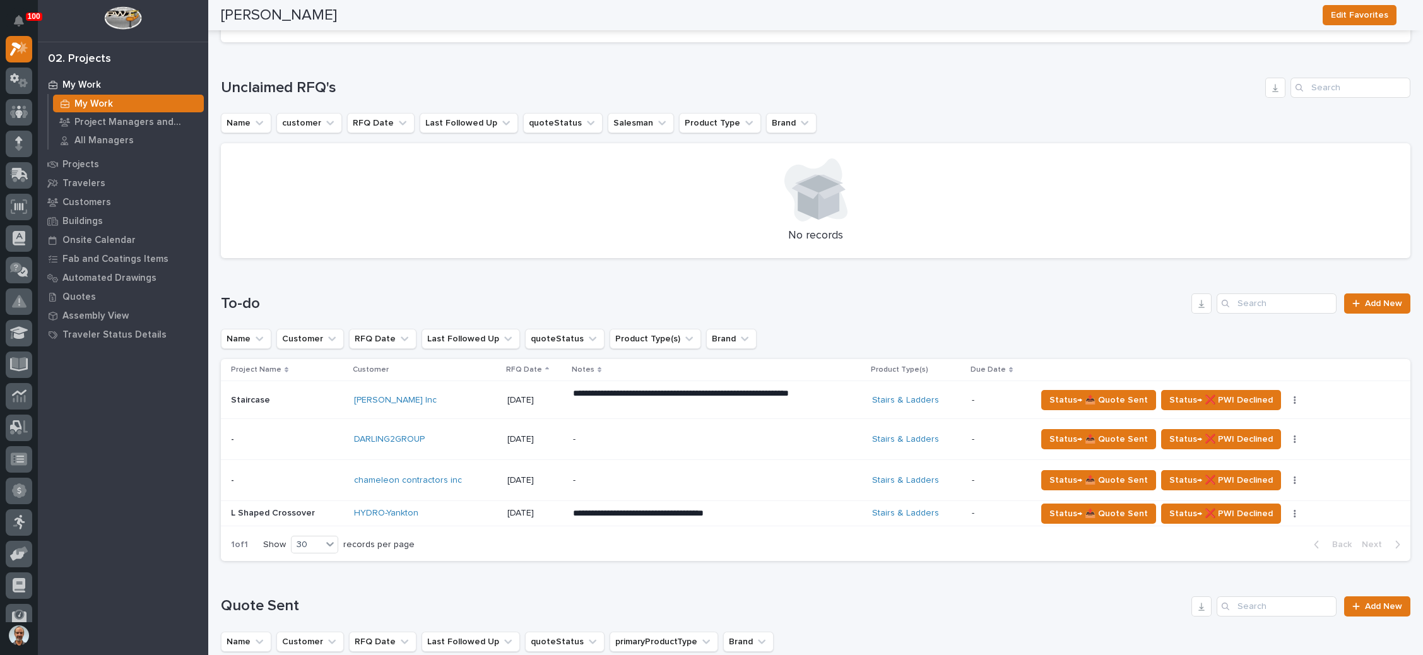
scroll to position [189, 0]
